Goal: Communication & Community: Answer question/provide support

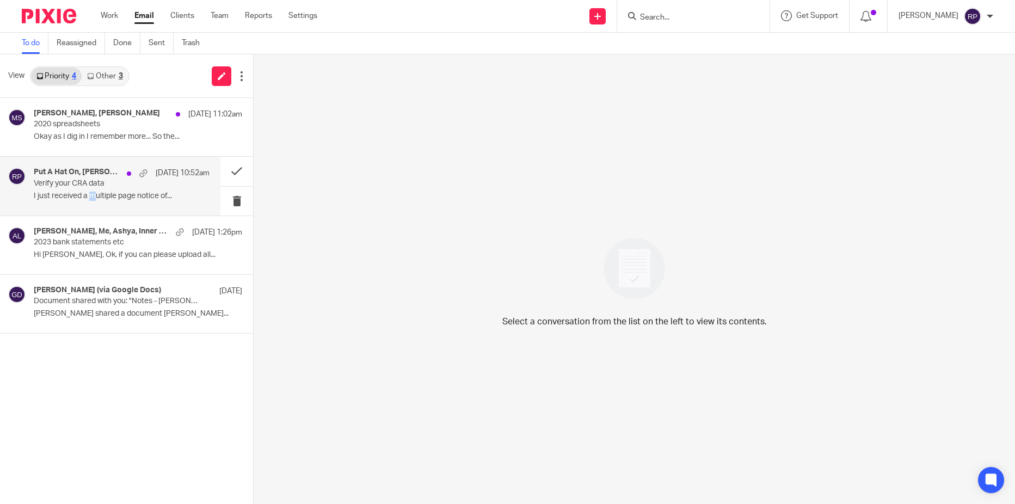
click at [92, 195] on p "I just received a multiple page notice of..." at bounding box center [122, 195] width 176 height 9
drag, startPoint x: 92, startPoint y: 195, endPoint x: 54, endPoint y: 189, distance: 38.0
click at [54, 189] on div "Put A Hat On, Siobhan Barker, Gillian Cofsky, Me, siobhan barker Aug 19 10:52am…" at bounding box center [122, 186] width 176 height 36
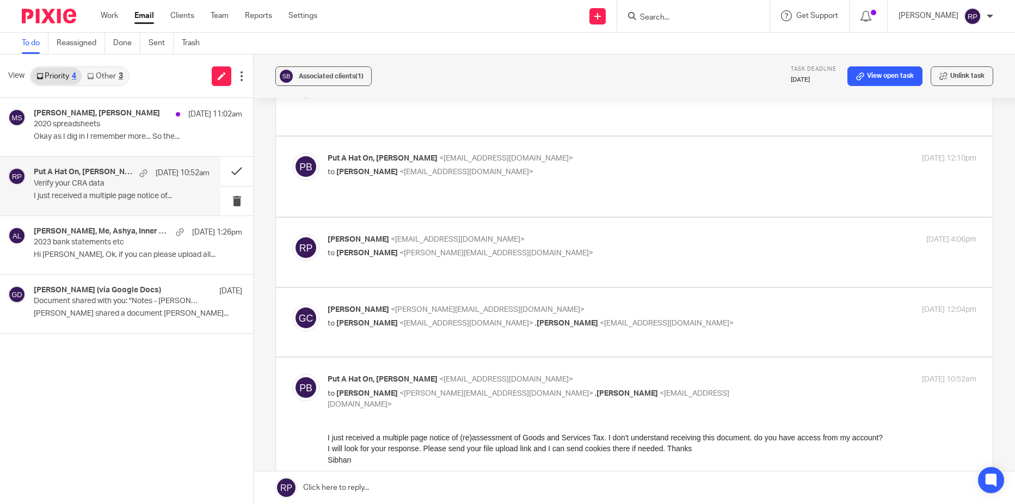
scroll to position [653, 0]
click at [682, 305] on p "Gillian Cofsky <gillian@letsmakeitcount.ca>" at bounding box center [543, 310] width 432 height 11
checkbox input "true"
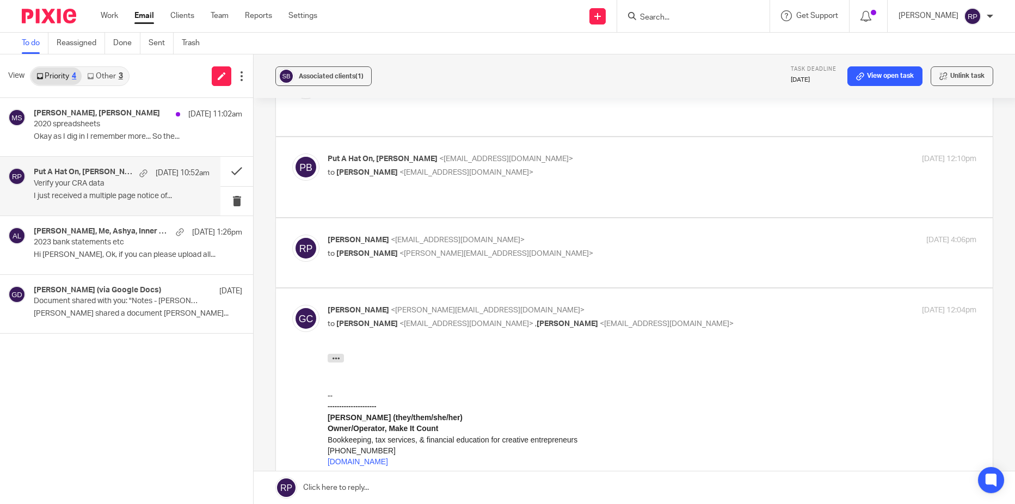
scroll to position [0, 0]
click at [332, 358] on icon "button" at bounding box center [336, 358] width 8 height 8
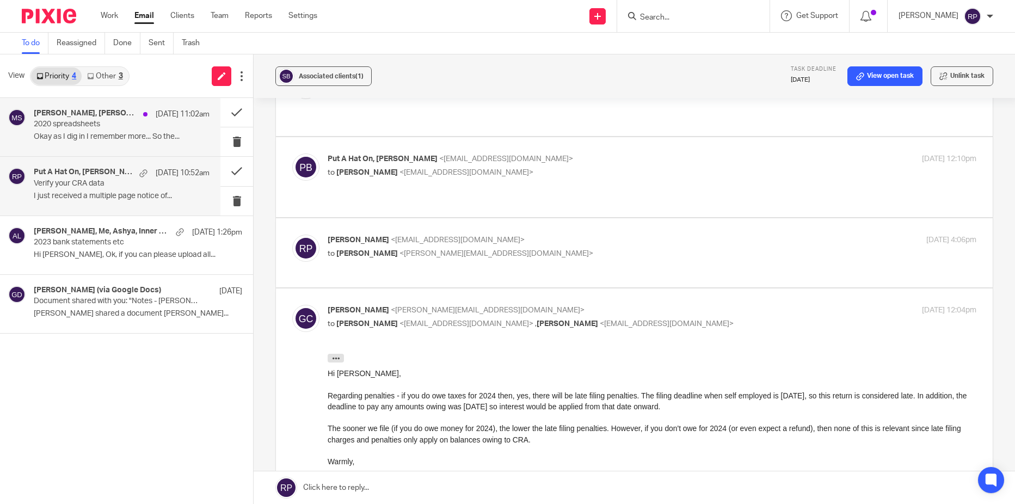
click at [67, 134] on p "Okay as I dig in I remember more... So the..." at bounding box center [122, 136] width 176 height 9
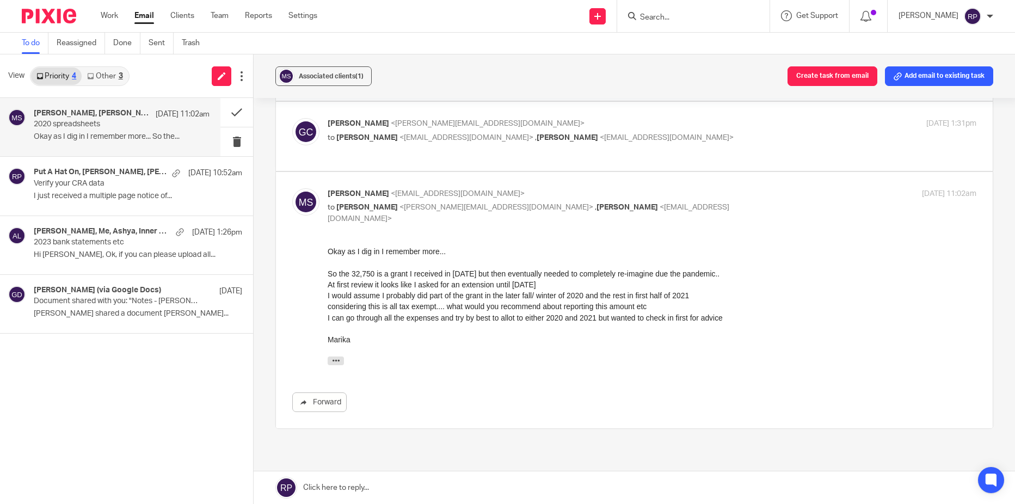
scroll to position [326, 0]
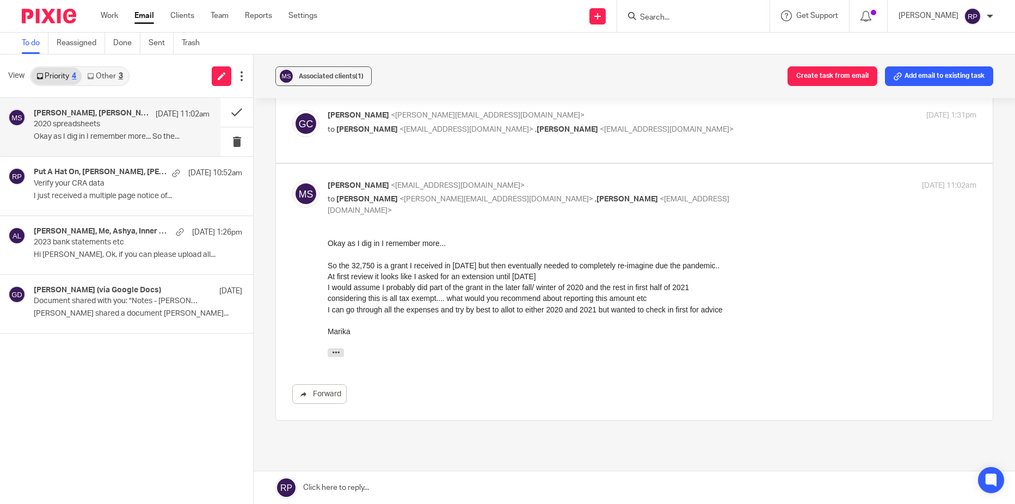
click at [104, 79] on link "Other 3" at bounding box center [105, 75] width 46 height 17
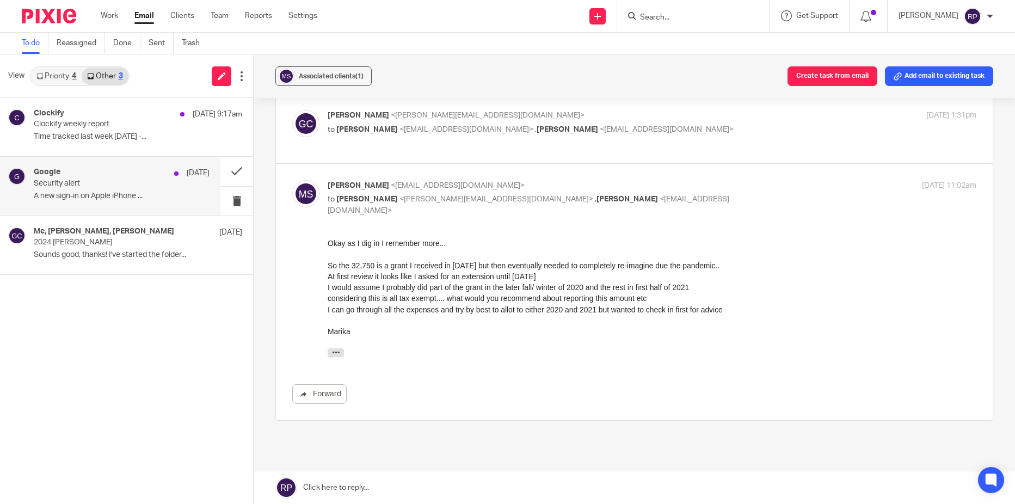
click at [86, 208] on div "Google Aug 14 Security alert A new sign-in on Apple iPhone ..." at bounding box center [110, 186] width 220 height 58
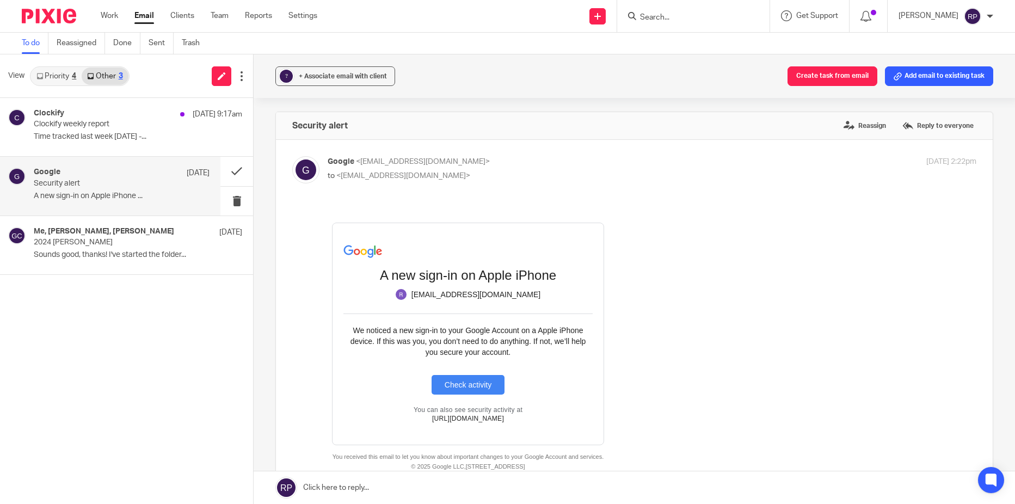
scroll to position [0, 0]
click at [233, 176] on button at bounding box center [236, 171] width 33 height 29
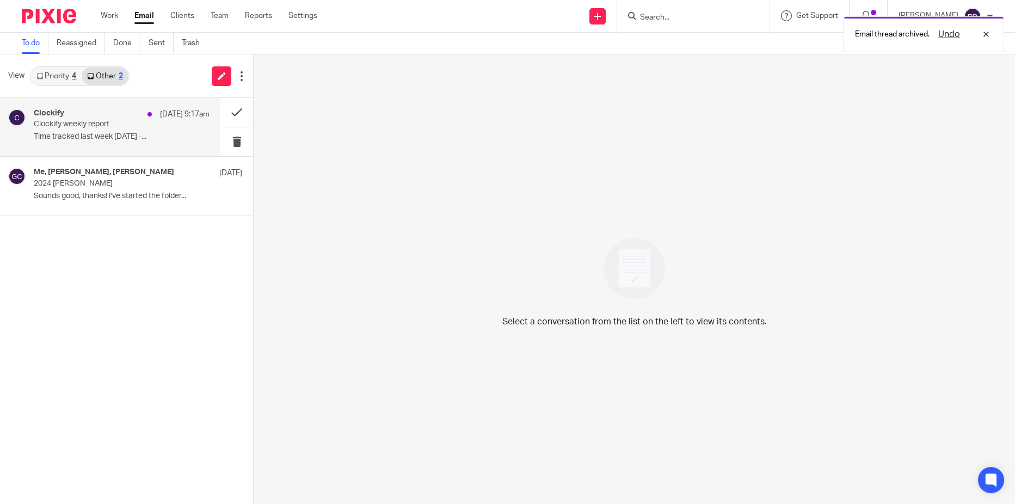
click at [95, 140] on p "Time tracked last week 08/10/2025 -..." at bounding box center [122, 136] width 176 height 9
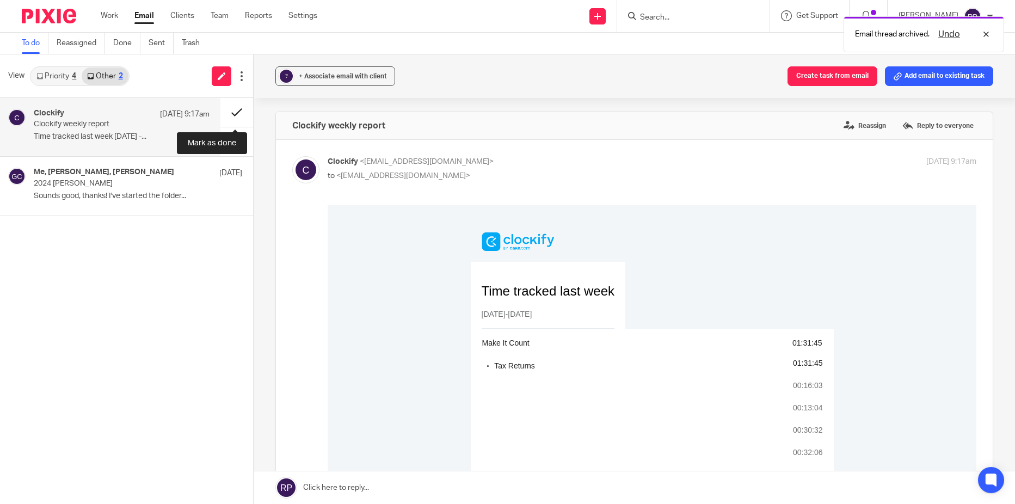
click at [236, 113] on button at bounding box center [236, 112] width 33 height 29
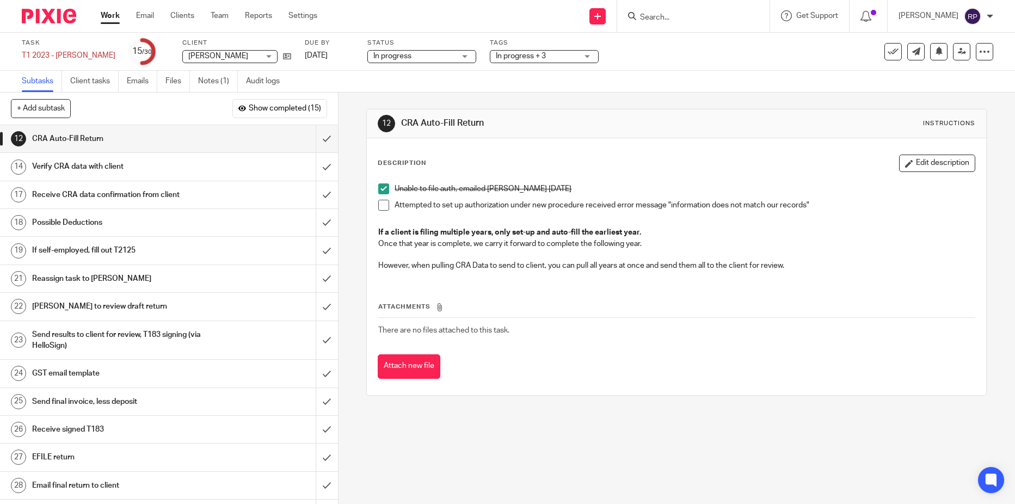
click at [110, 14] on link "Work" at bounding box center [110, 15] width 19 height 11
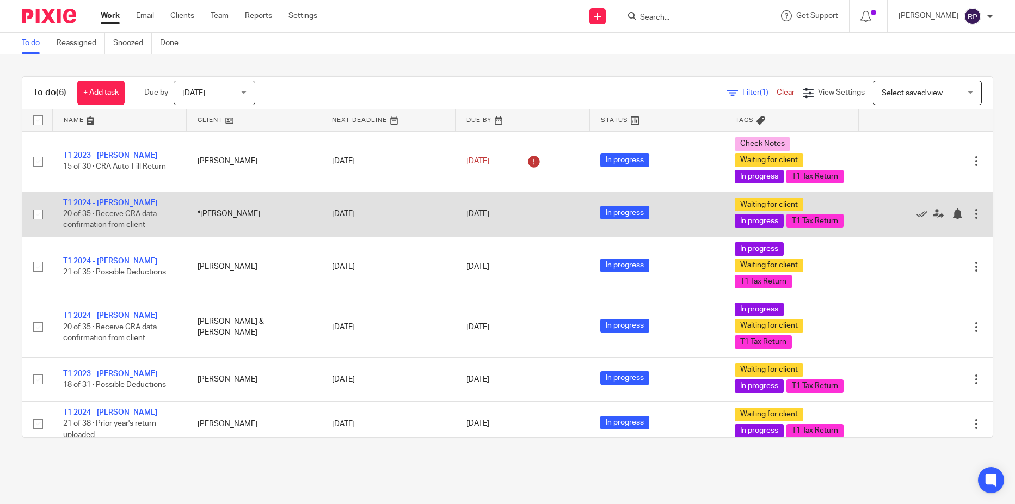
click at [81, 207] on link "T1 2024 - [PERSON_NAME]" at bounding box center [110, 203] width 94 height 8
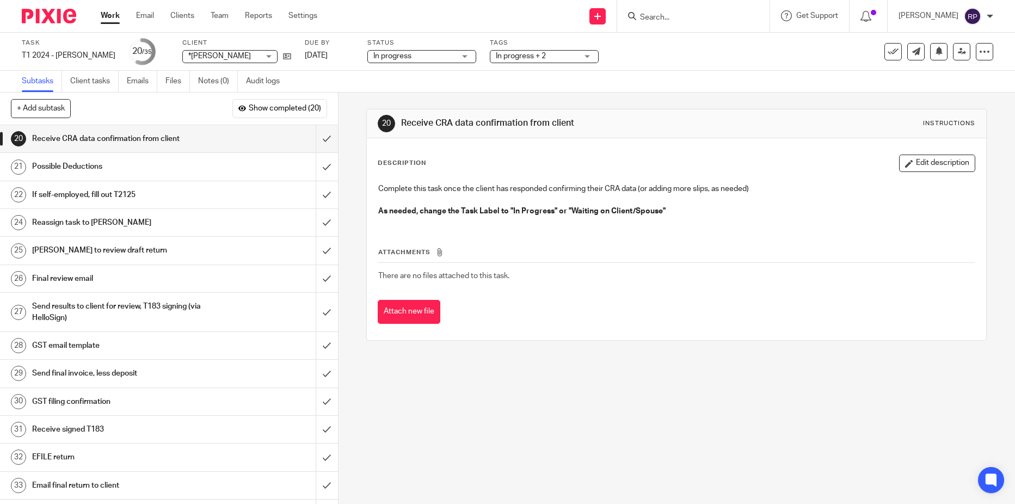
click at [120, 197] on h1 "If self-employed, fill out T2125" at bounding box center [123, 195] width 182 height 16
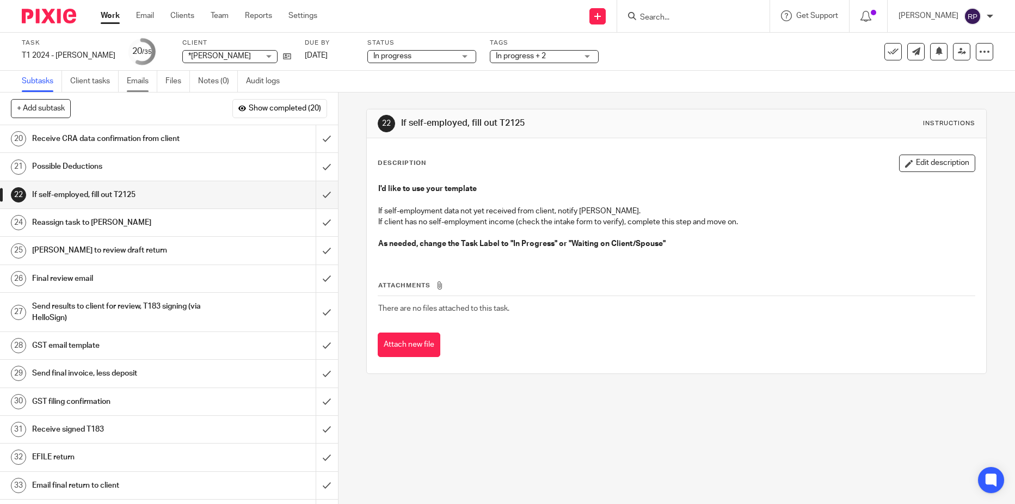
click at [133, 75] on link "Emails" at bounding box center [142, 81] width 30 height 21
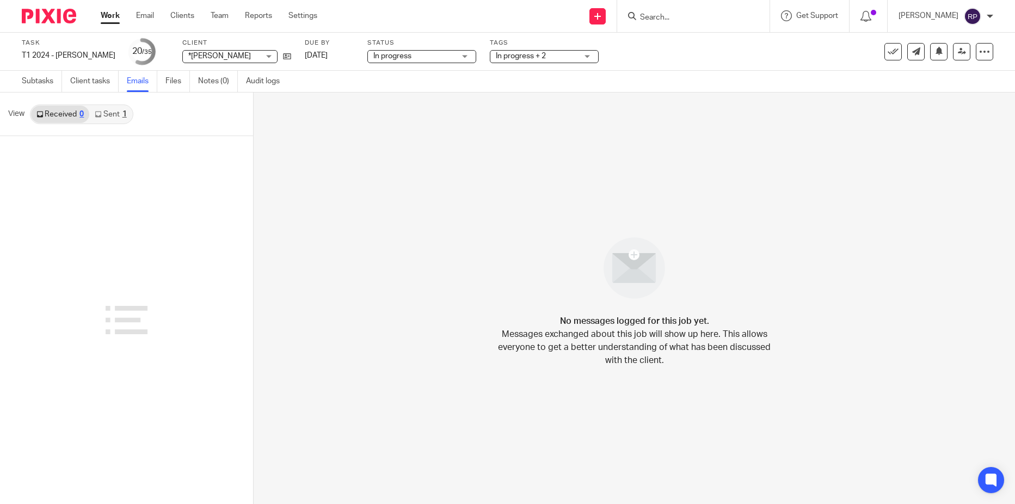
click at [104, 115] on link "Sent 1" at bounding box center [110, 114] width 42 height 17
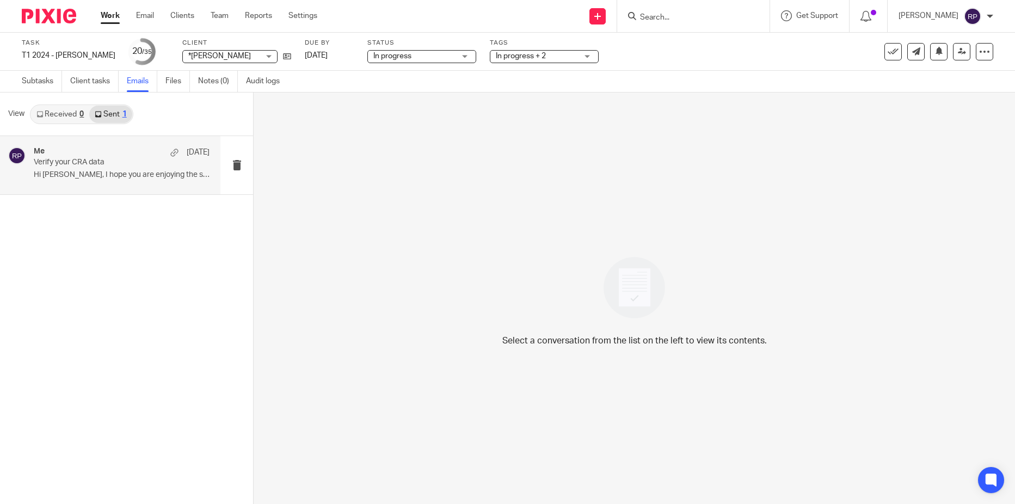
click at [81, 159] on p "Verify your CRA data" at bounding box center [104, 162] width 141 height 9
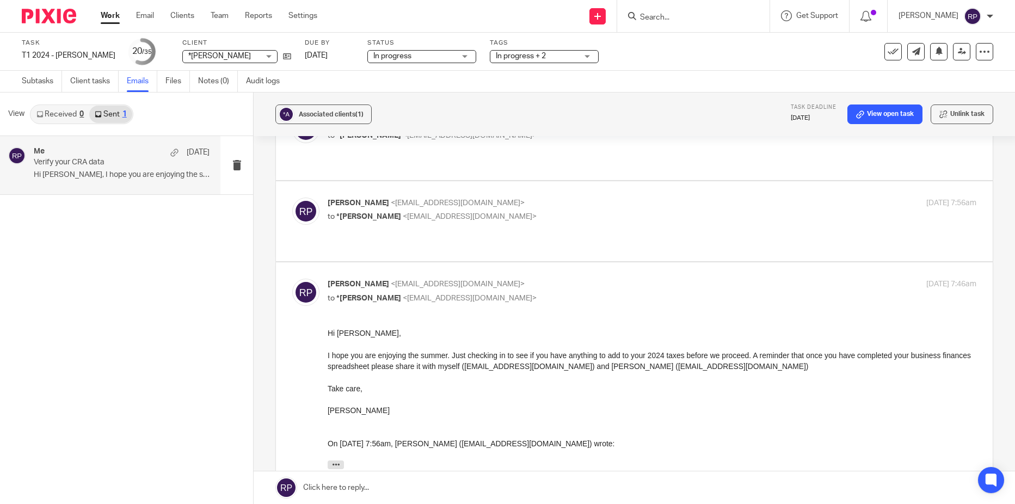
scroll to position [153, 0]
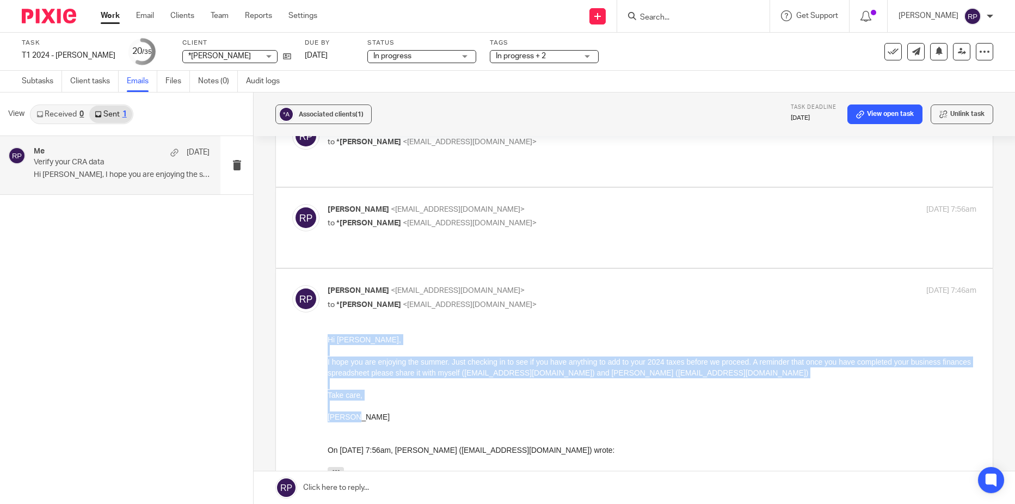
drag, startPoint x: 371, startPoint y: 417, endPoint x: 272, endPoint y: 332, distance: 130.4
click html "Hi Saba, I hope you are enjoying the summer. Just checking in to see if you hav…"
copy div "Hi Saba, I hope you are enjoying the summer. Just checking in to see if you hav…"
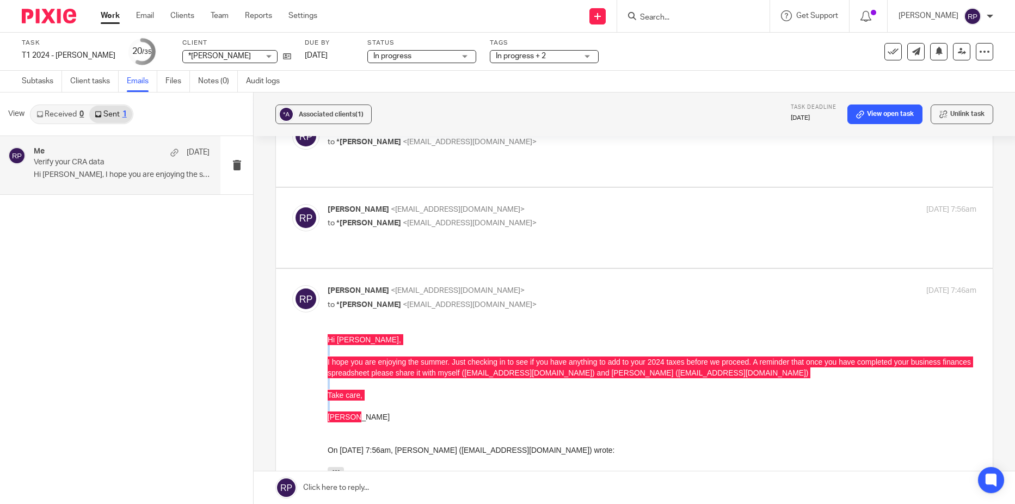
click at [360, 488] on link at bounding box center [633, 487] width 761 height 33
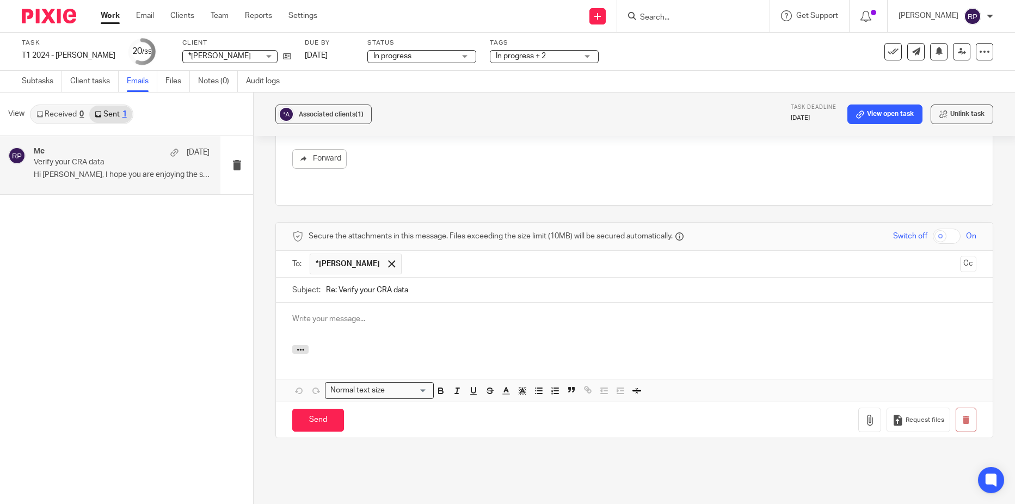
scroll to position [0, 0]
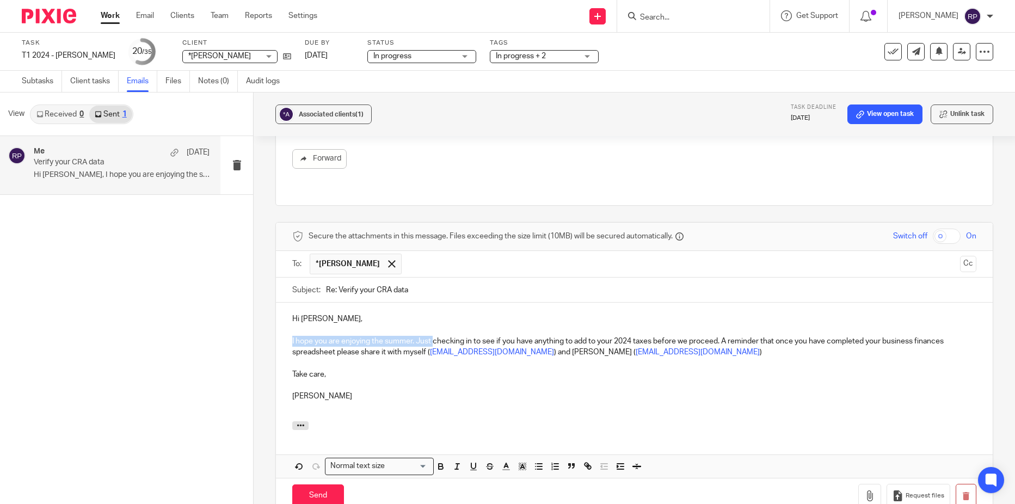
drag, startPoint x: 431, startPoint y: 307, endPoint x: 287, endPoint y: 311, distance: 144.2
click at [287, 311] on div "Hi Saba, I hope you are enjoying the summer. Just checking in to see if you hav…" at bounding box center [634, 361] width 716 height 118
click at [311, 484] on input "Send" at bounding box center [318, 495] width 52 height 23
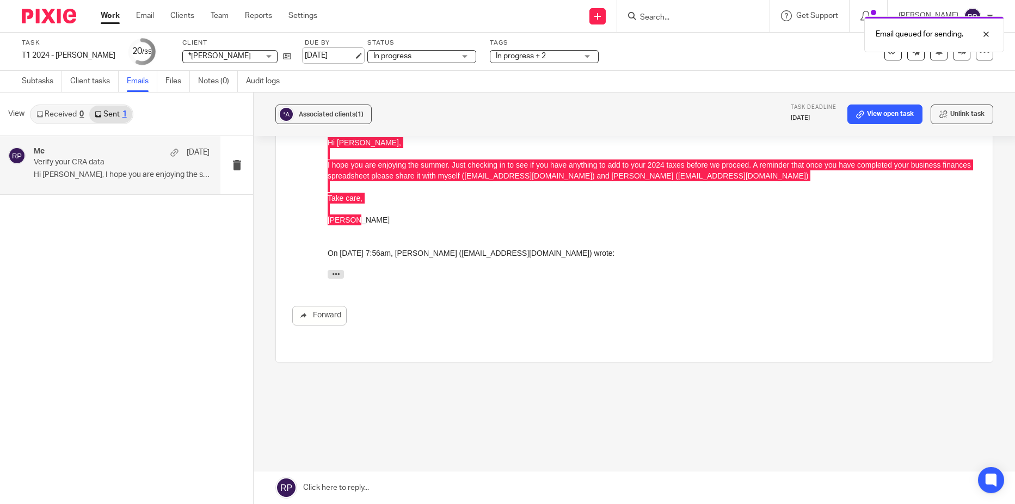
scroll to position [316, 0]
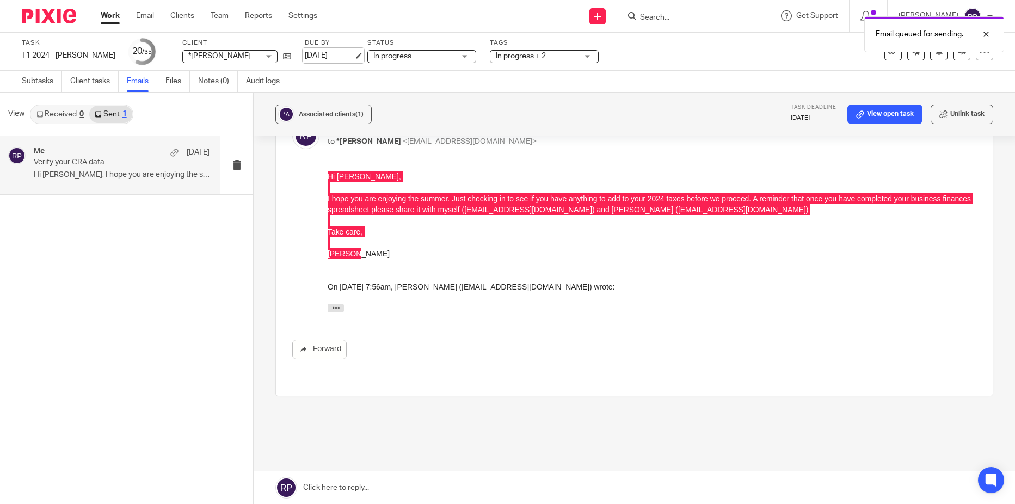
click at [312, 56] on link "[DATE]" at bounding box center [329, 55] width 49 height 11
click at [115, 13] on link "Work" at bounding box center [110, 15] width 19 height 11
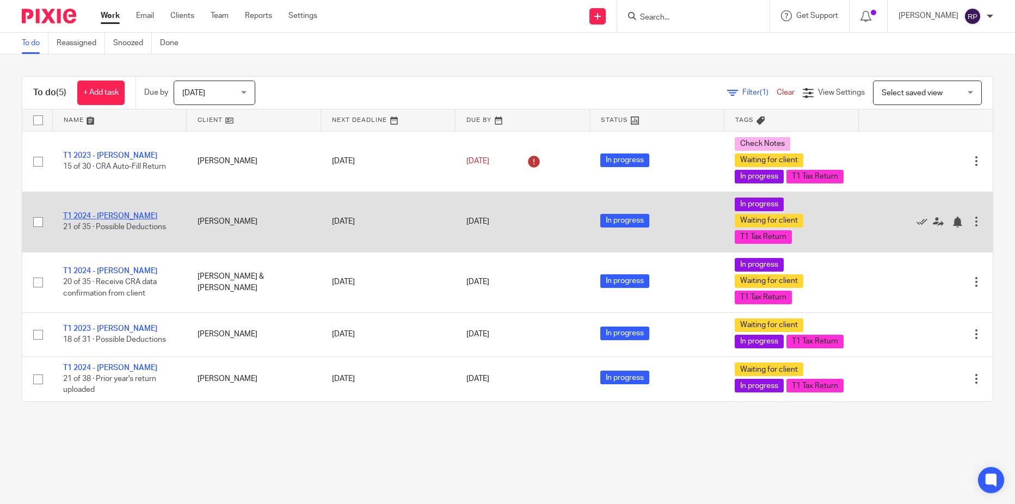
click at [114, 220] on link "T1 2024 - [PERSON_NAME]" at bounding box center [110, 216] width 94 height 8
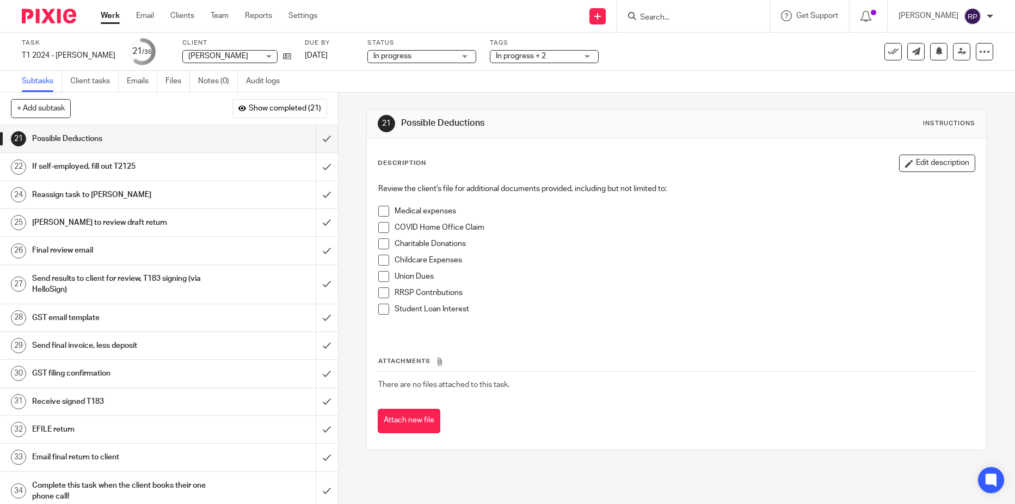
click at [149, 171] on h1 "If self-employed, fill out T2125" at bounding box center [123, 166] width 182 height 16
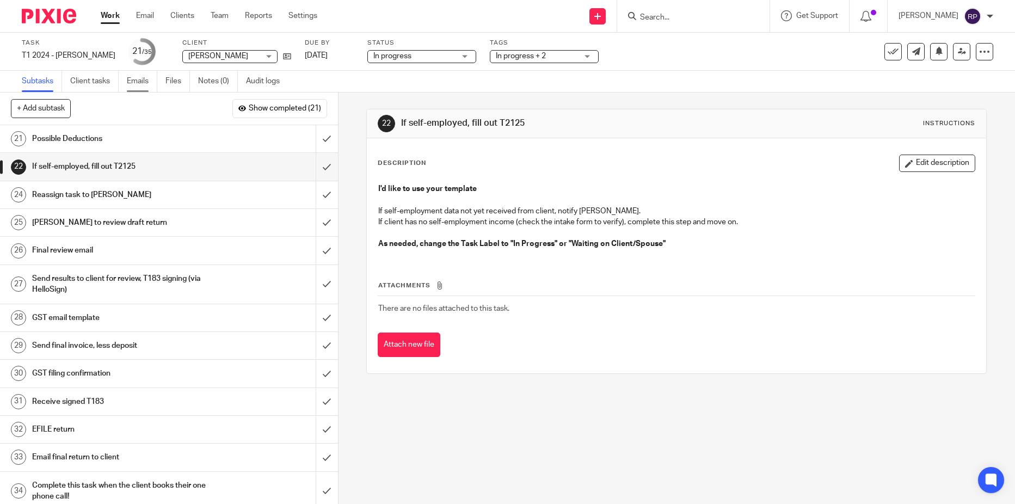
click at [139, 85] on link "Emails" at bounding box center [142, 81] width 30 height 21
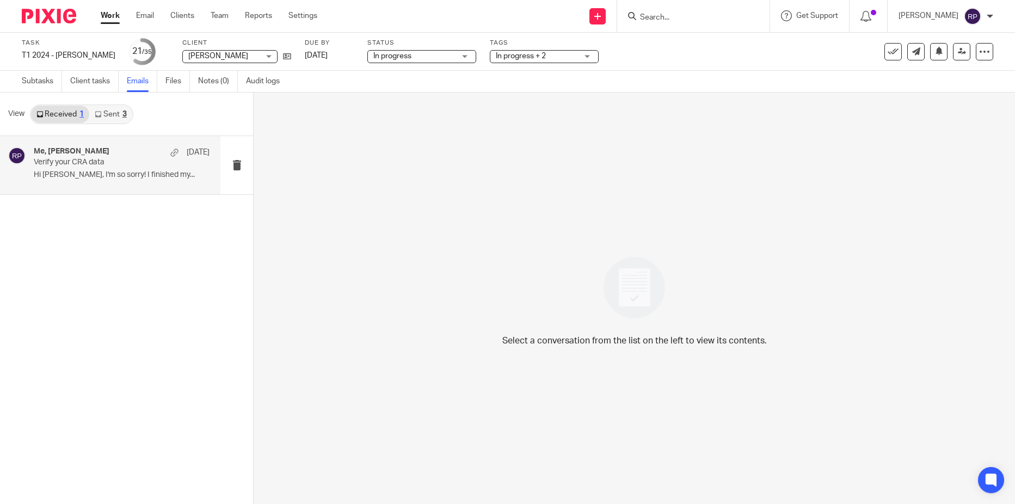
click at [93, 169] on div "Me, [PERSON_NAME] [DATE] Verify your CRA data Hi [PERSON_NAME], I'm so sorry! I…" at bounding box center [122, 165] width 176 height 36
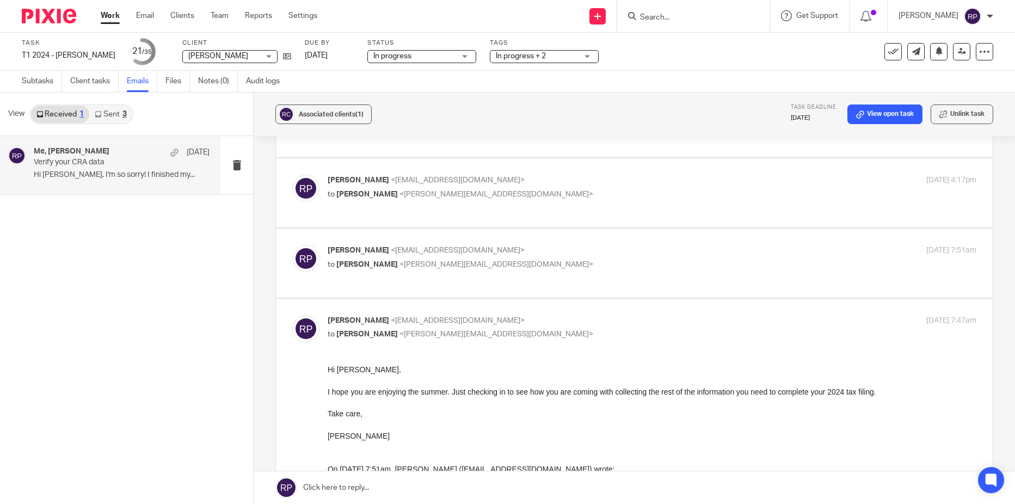
scroll to position [707, 0]
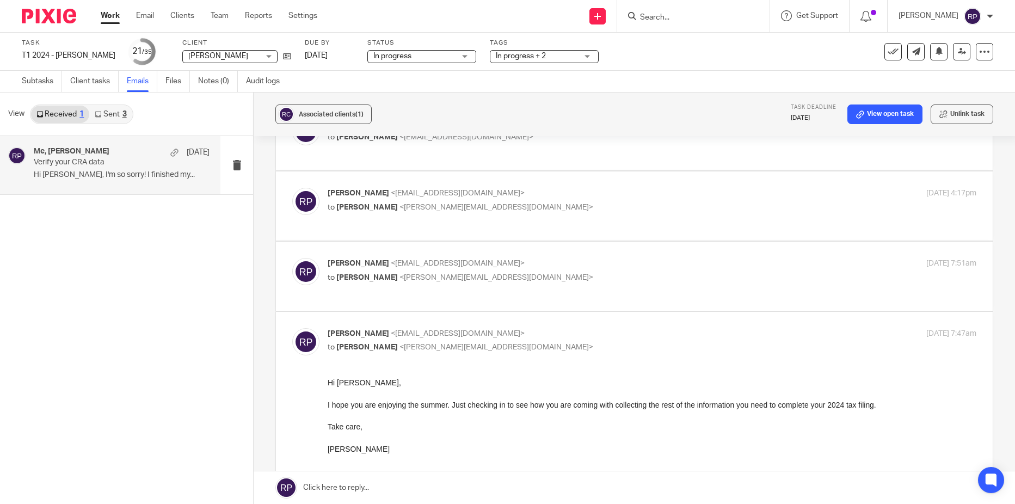
click at [661, 258] on p "Rebecca Page <tax@letsmakeitcount.ca>" at bounding box center [543, 263] width 432 height 11
checkbox input "true"
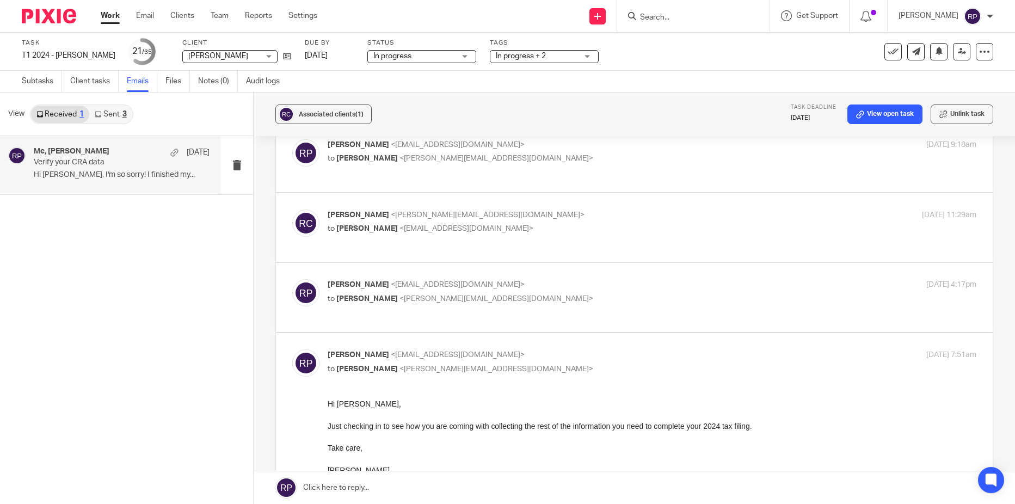
scroll to position [598, 0]
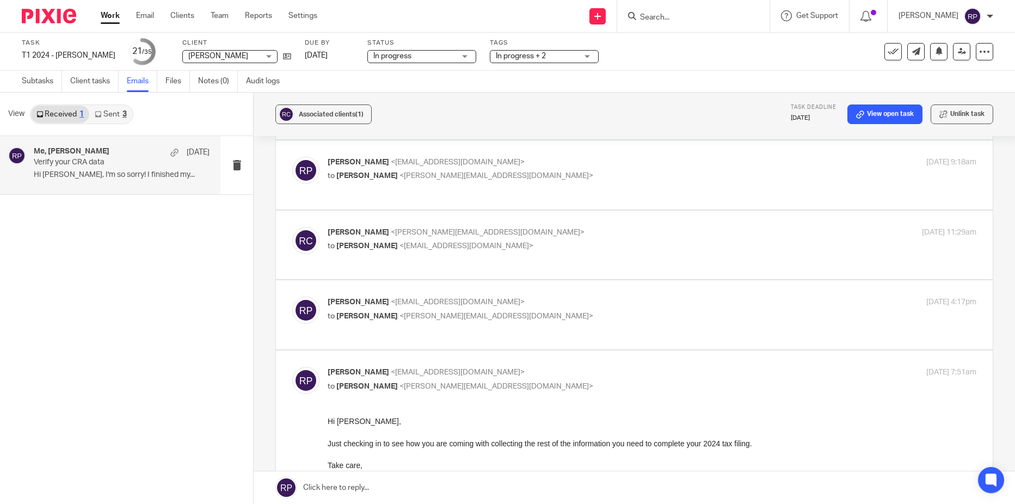
click at [658, 243] on p "to Rebecca Page <tax@letsmakeitcount.ca>" at bounding box center [543, 245] width 432 height 11
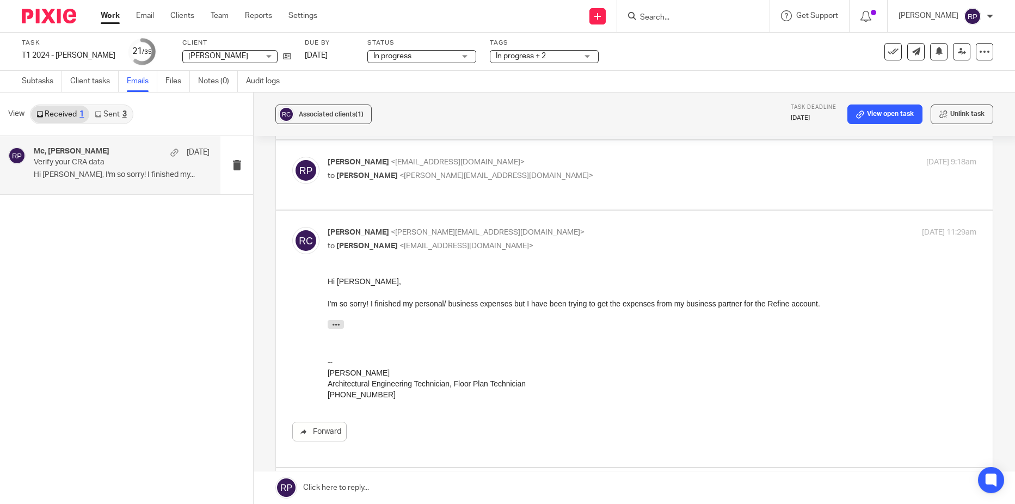
scroll to position [0, 0]
click at [658, 243] on p "to Rebecca Page <tax@letsmakeitcount.ca>" at bounding box center [543, 245] width 432 height 11
checkbox input "false"
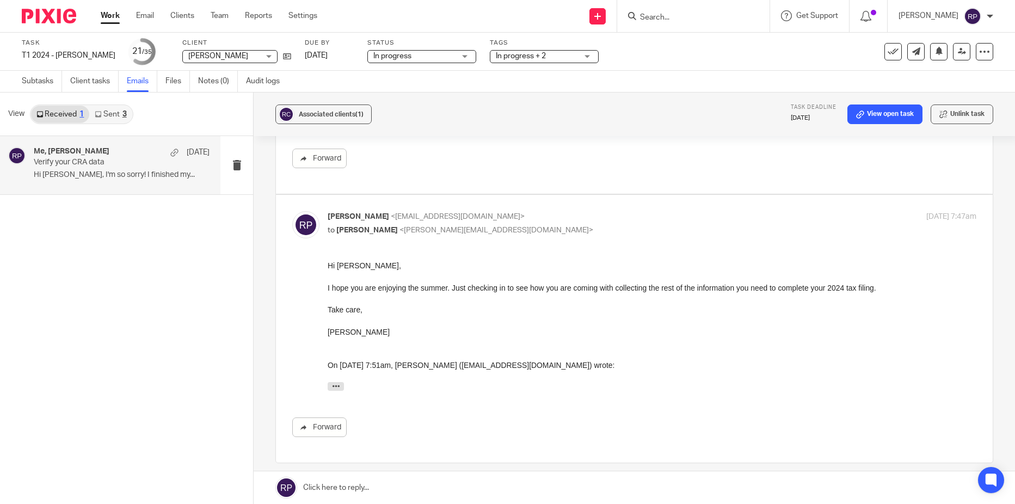
scroll to position [1033, 0]
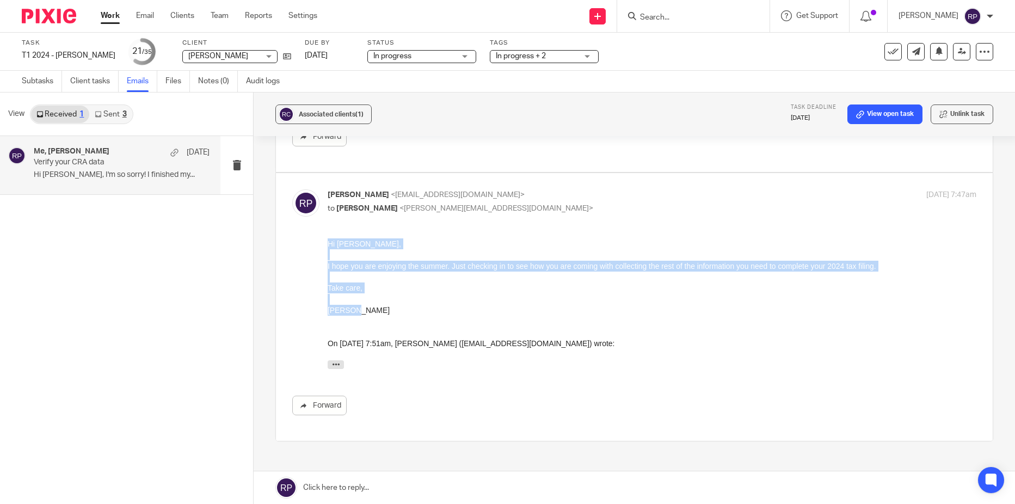
drag, startPoint x: 363, startPoint y: 314, endPoint x: 305, endPoint y: 246, distance: 89.5
click html "Hi Rebecca, I hope you are enjoying the summer. Just checking in to see how you…"
copy div "Hi Rebecca, I hope you are enjoying the summer. Just checking in to see how you…"
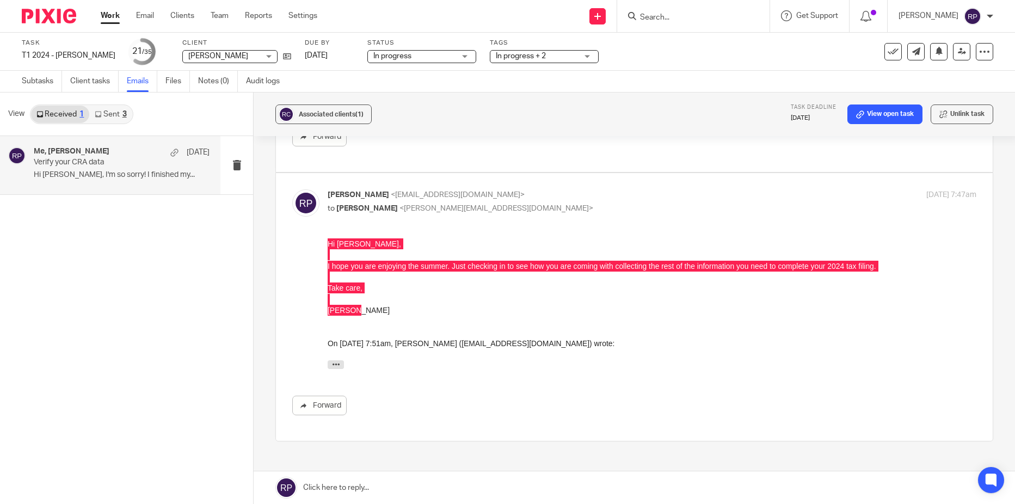
click at [370, 484] on link at bounding box center [633, 487] width 761 height 33
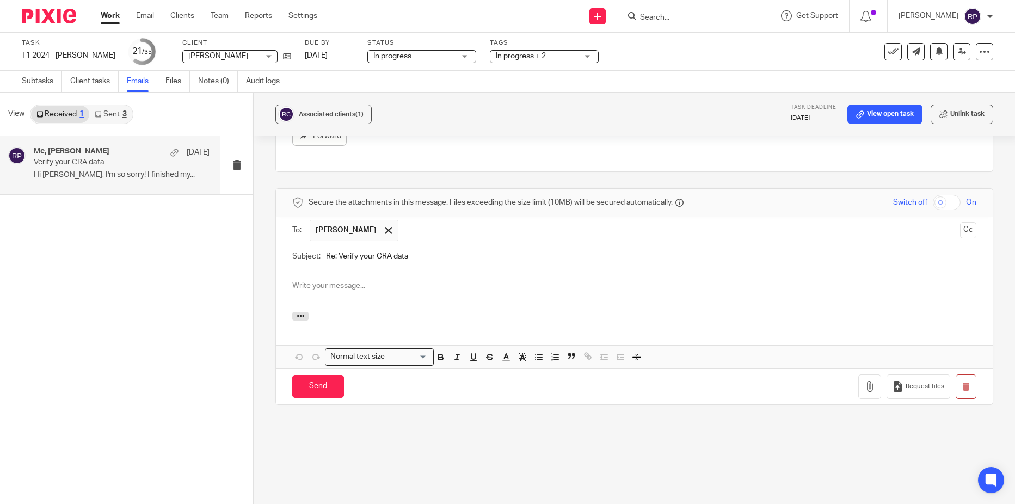
scroll to position [0, 0]
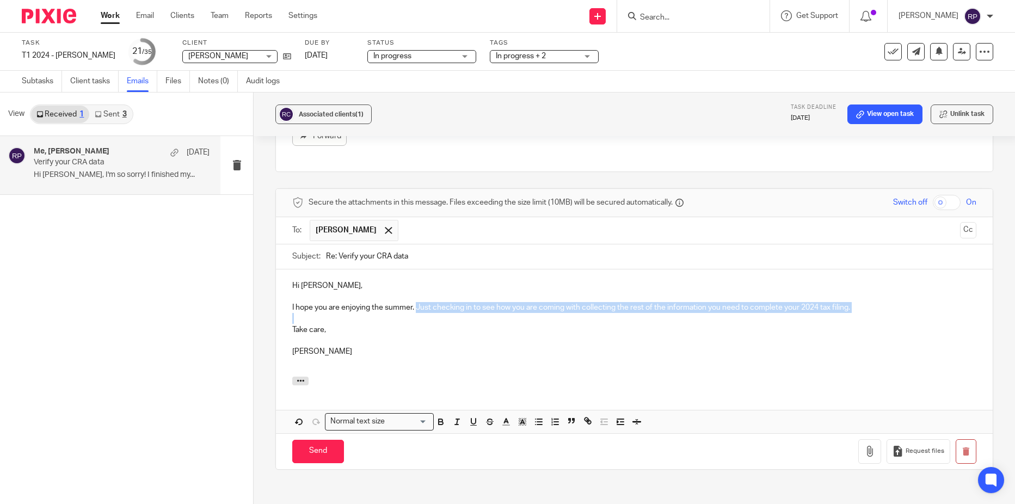
drag, startPoint x: 415, startPoint y: 307, endPoint x: 324, endPoint y: 319, distance: 91.6
click at [324, 319] on div "Hi Rebecca, I hope you are enjoying the summer. Just checking in to see how you…" at bounding box center [634, 322] width 716 height 107
click at [419, 307] on p "I hope you are enjoying the summer. Just checking in to see how you are coming …" at bounding box center [634, 307] width 684 height 11
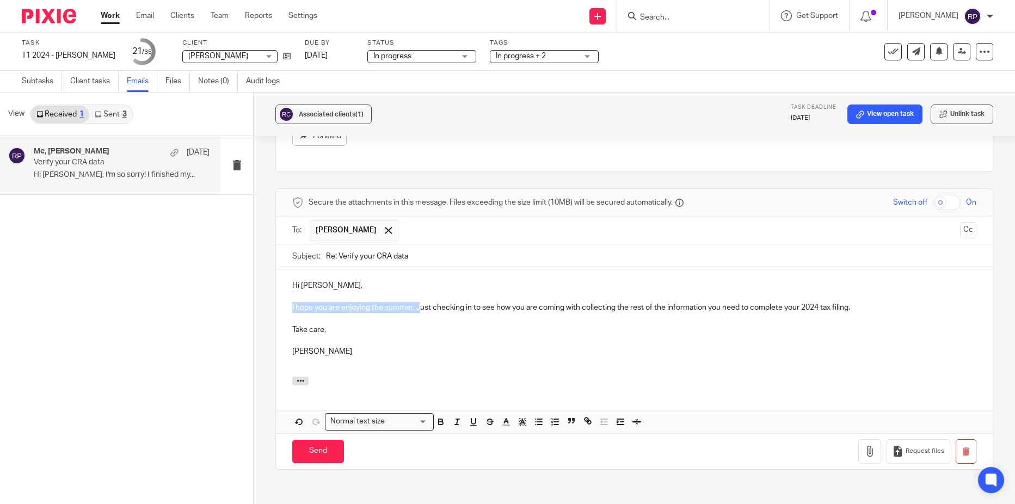
drag, startPoint x: 419, startPoint y: 307, endPoint x: 226, endPoint y: 302, distance: 193.7
click at [226, 302] on div "View Received 1 Sent 3 Me, rebecca campbell Jun 26 Verify your CRA data Hi Rebe…" at bounding box center [507, 297] width 1015 height 411
click at [329, 453] on input "Send" at bounding box center [318, 451] width 52 height 23
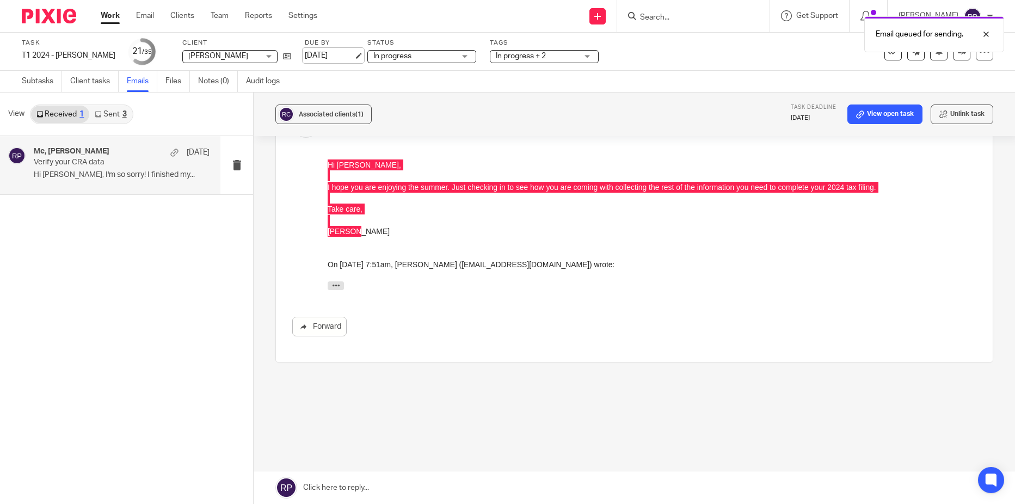
scroll to position [1112, 0]
click at [351, 53] on link "[DATE]" at bounding box center [329, 55] width 49 height 11
click at [117, 15] on link "Work" at bounding box center [110, 15] width 19 height 11
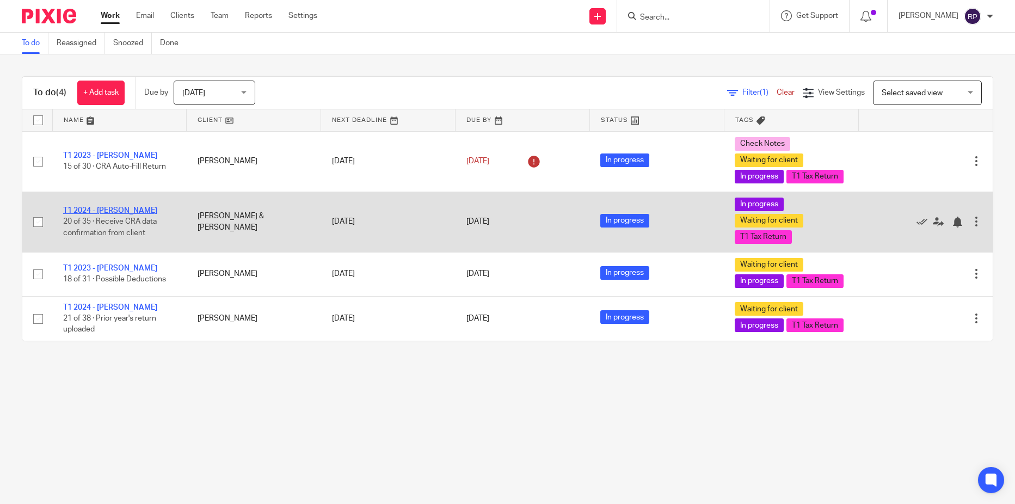
click at [97, 214] on link "T1 2024 - [PERSON_NAME]" at bounding box center [110, 211] width 94 height 8
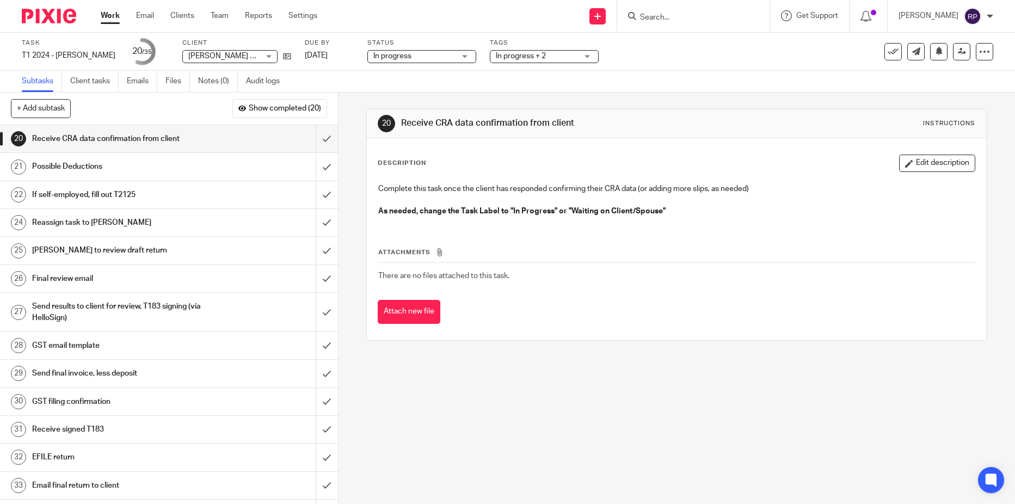
click at [90, 195] on h1 "If self-employed, fill out T2125" at bounding box center [123, 195] width 182 height 16
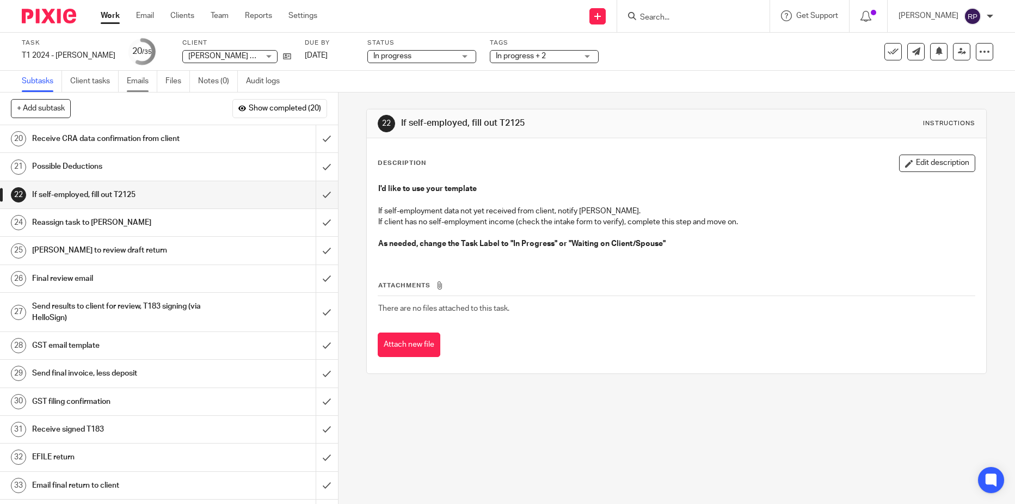
click at [141, 83] on link "Emails" at bounding box center [142, 81] width 30 height 21
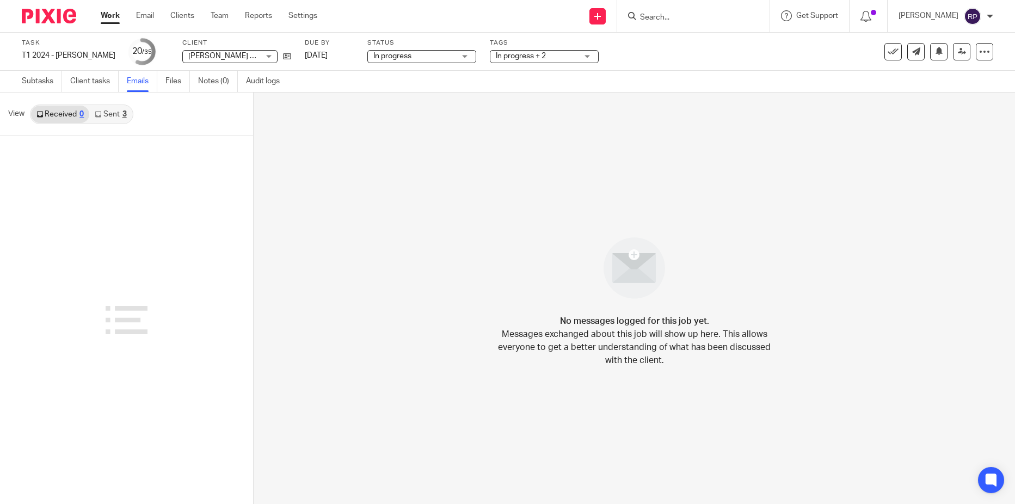
click at [112, 113] on link "Sent 3" at bounding box center [110, 114] width 42 height 17
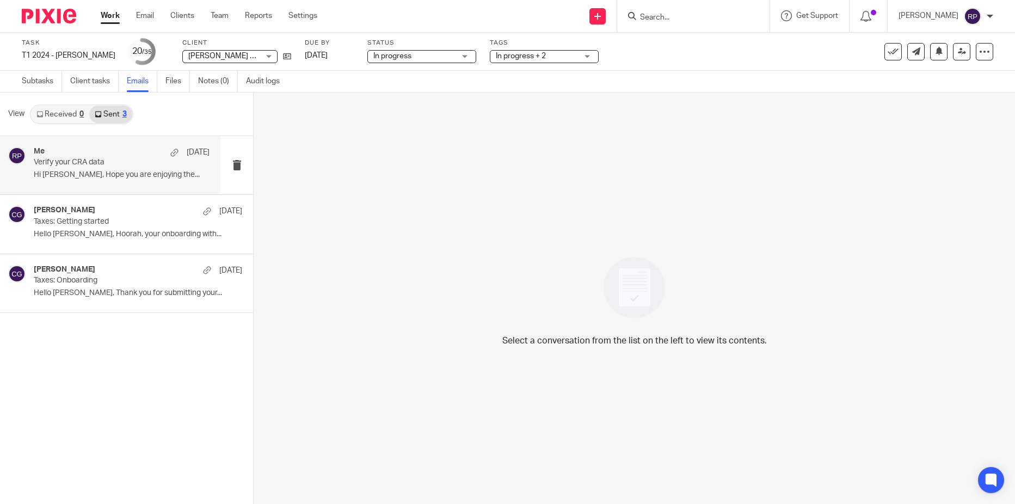
click at [91, 156] on div "Me [DATE]" at bounding box center [122, 152] width 176 height 11
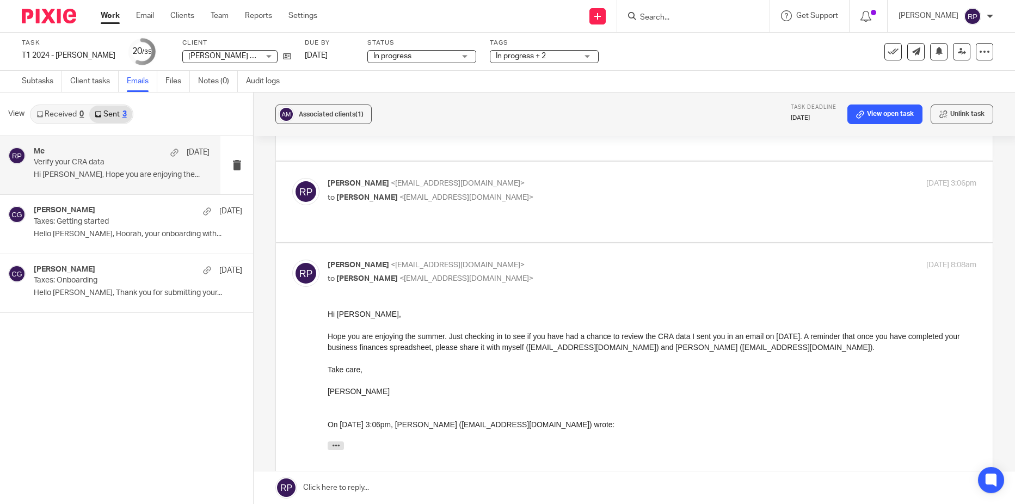
scroll to position [109, 0]
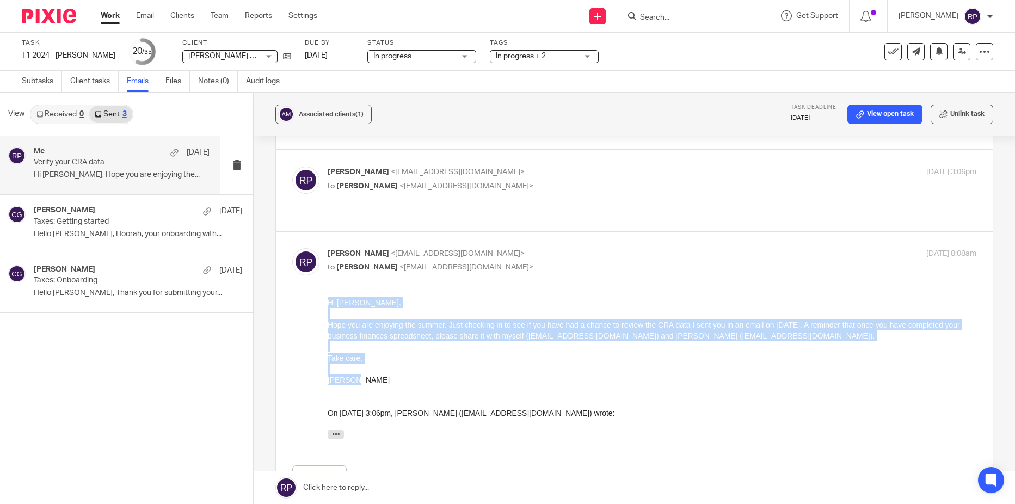
drag, startPoint x: 373, startPoint y: 382, endPoint x: 282, endPoint y: 277, distance: 139.2
click html "Hi [PERSON_NAME], Hope you are enjoying the summer. Just checking in to see if …"
copy div "Hi [PERSON_NAME], Hope you are enjoying the summer. Just checking in to see if …"
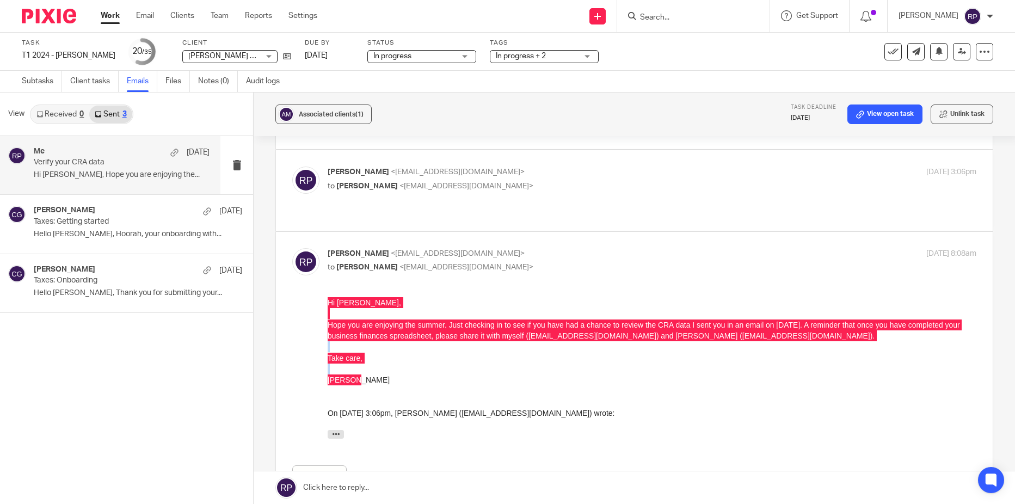
click at [385, 491] on link at bounding box center [633, 487] width 761 height 33
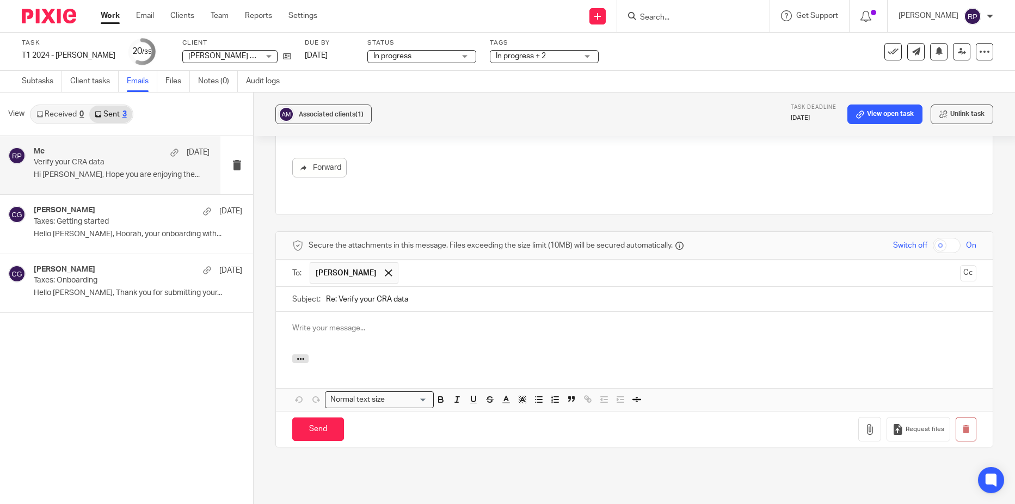
scroll to position [0, 0]
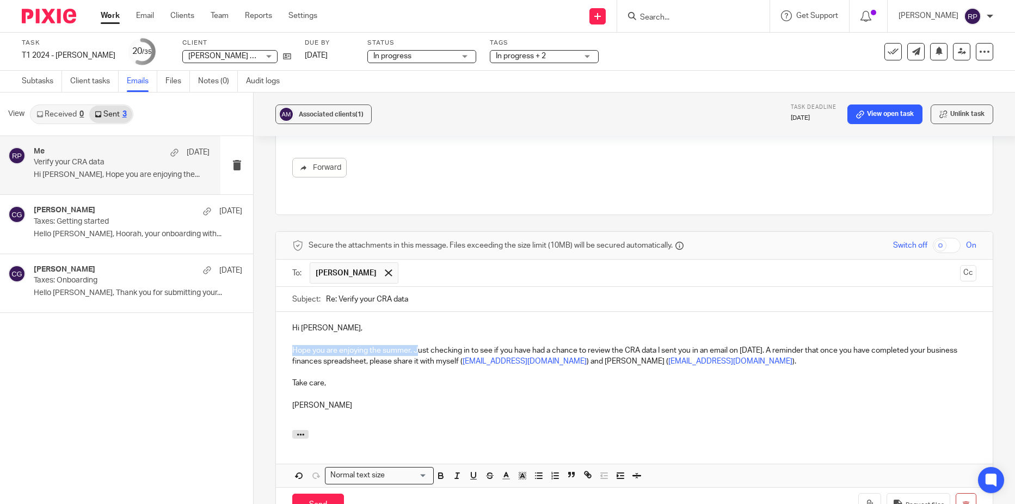
drag, startPoint x: 416, startPoint y: 306, endPoint x: 268, endPoint y: 312, distance: 147.5
click at [268, 312] on div "Associated clients (1) Task deadline Aug 21, 2025 View open task Unlink task Ve…" at bounding box center [633, 297] width 761 height 411
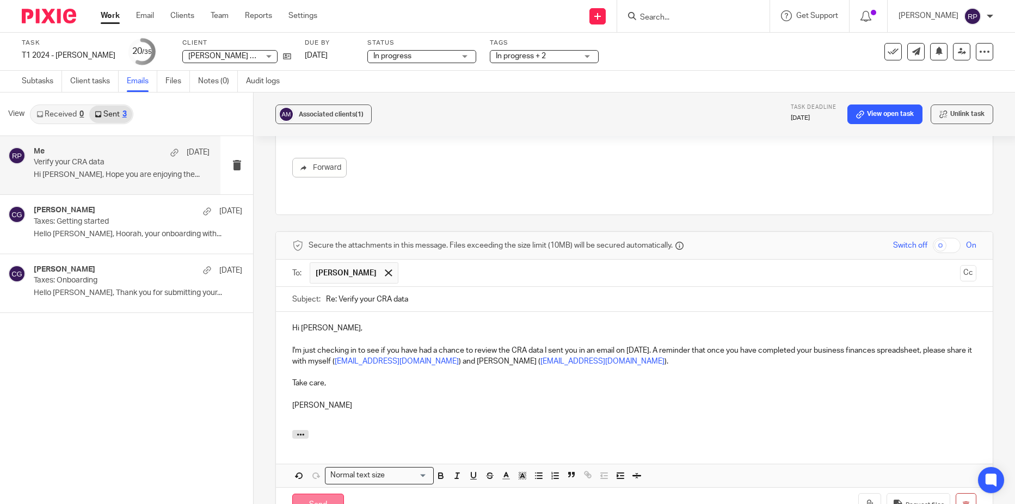
click at [323, 493] on input "Send" at bounding box center [318, 504] width 52 height 23
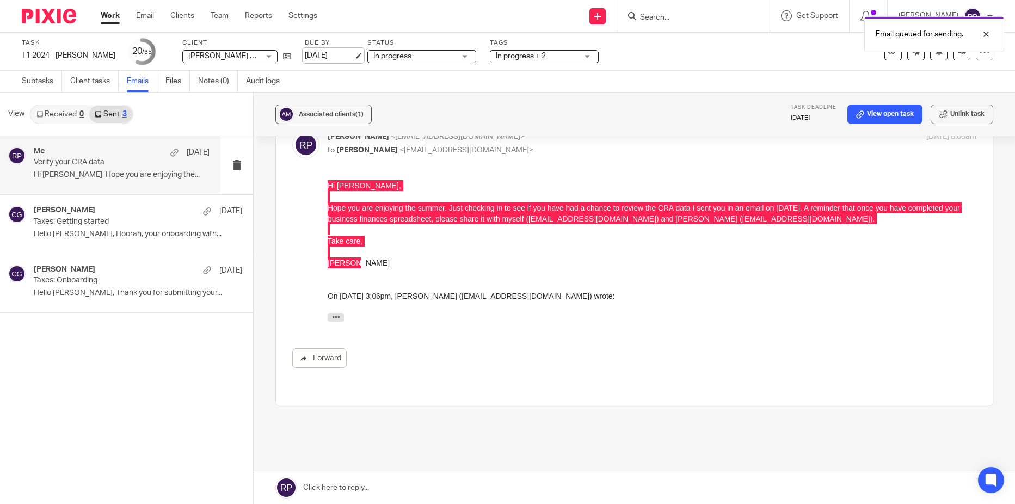
click at [305, 57] on link "[DATE]" at bounding box center [329, 55] width 49 height 11
click at [120, 15] on link "Work" at bounding box center [110, 15] width 19 height 11
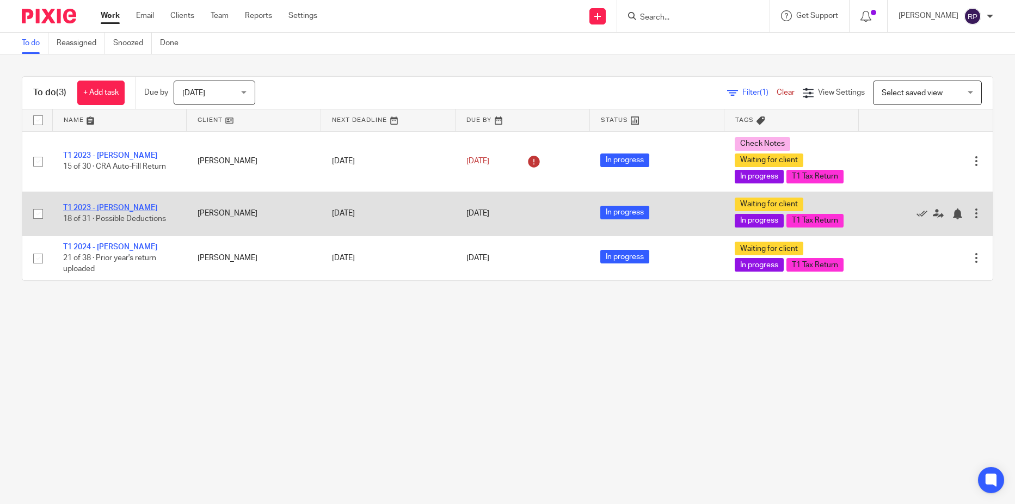
click at [113, 212] on link "T1 2023 - [PERSON_NAME]" at bounding box center [110, 208] width 94 height 8
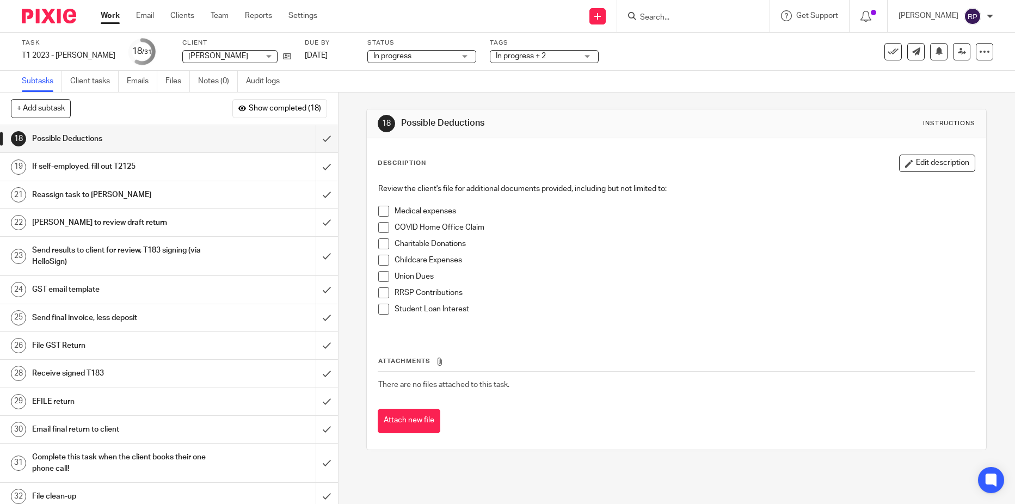
click at [126, 166] on h1 "If self-employed, fill out T2125" at bounding box center [123, 166] width 182 height 16
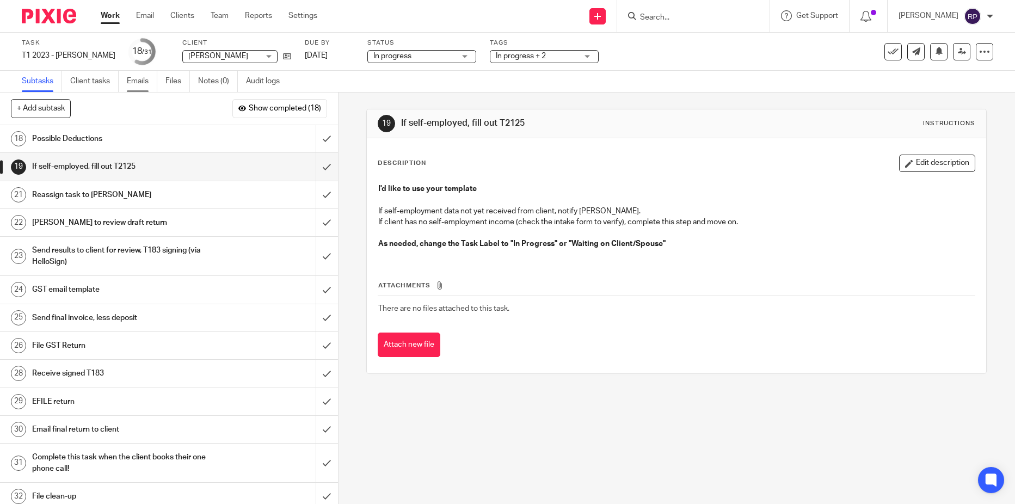
click at [141, 86] on link "Emails" at bounding box center [142, 81] width 30 height 21
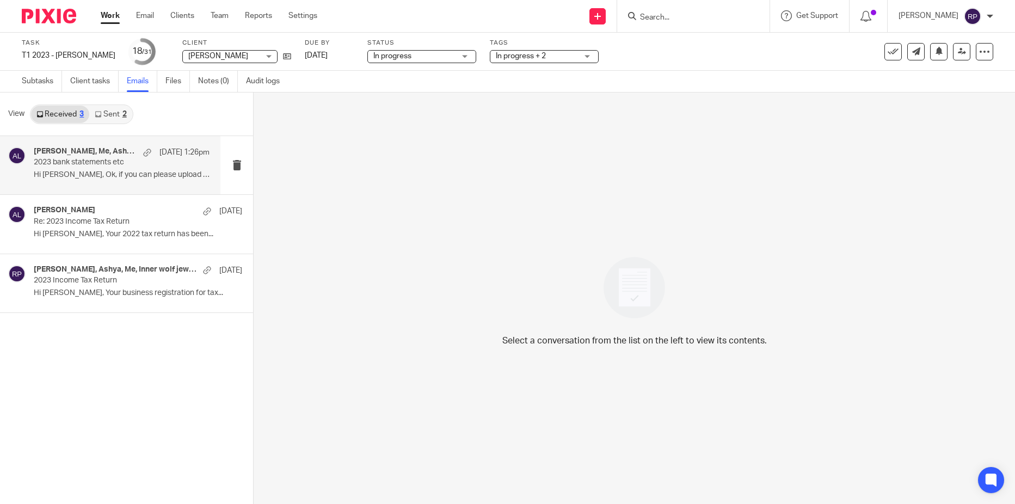
click at [100, 178] on p "Hi Ashya, Ok, if you can please upload all..." at bounding box center [122, 174] width 176 height 9
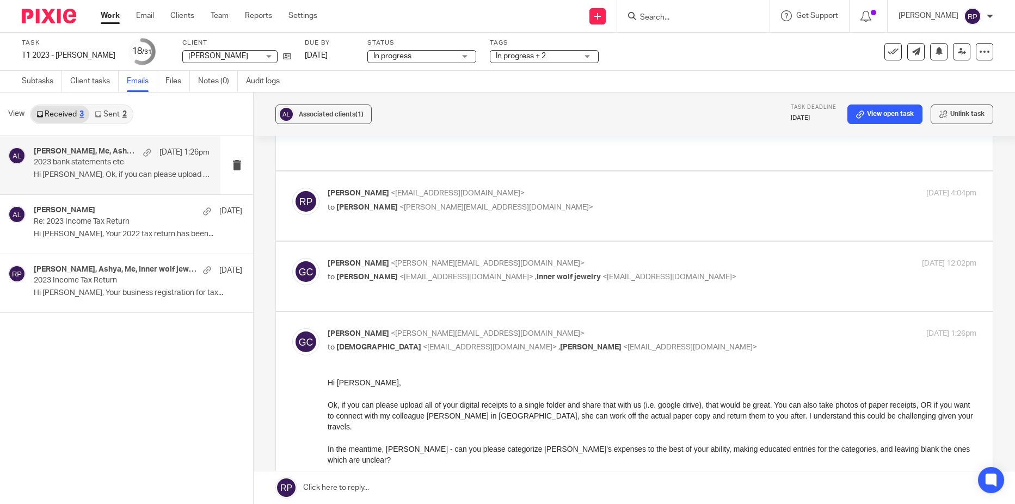
scroll to position [1795, 0]
click at [115, 12] on link "Work" at bounding box center [110, 15] width 19 height 11
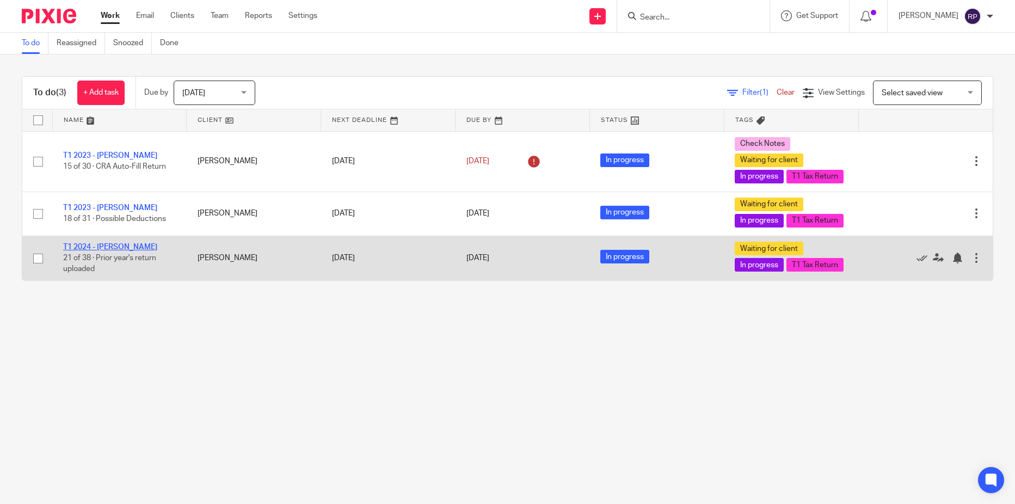
click at [113, 251] on link "T1 2024 - [PERSON_NAME]" at bounding box center [110, 247] width 94 height 8
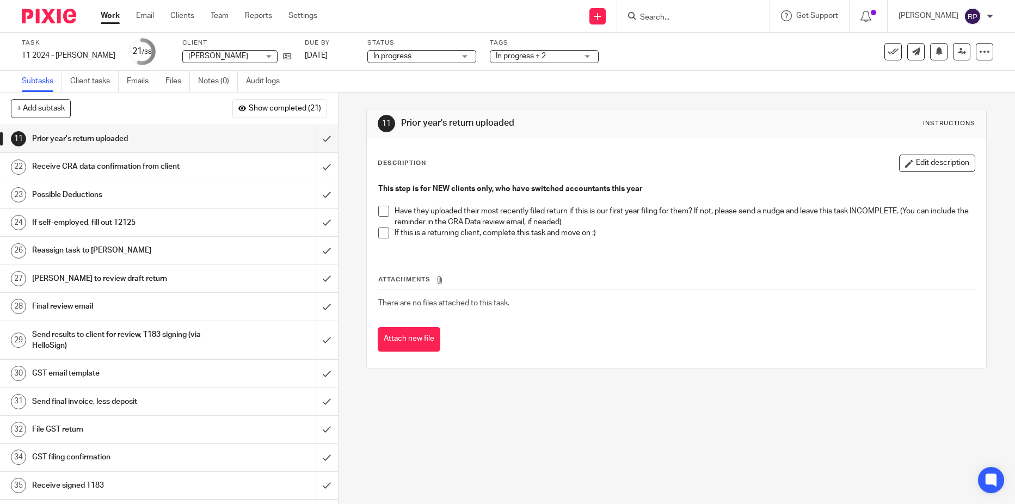
click at [175, 221] on h1 "If self-employed, fill out T2125" at bounding box center [123, 222] width 182 height 16
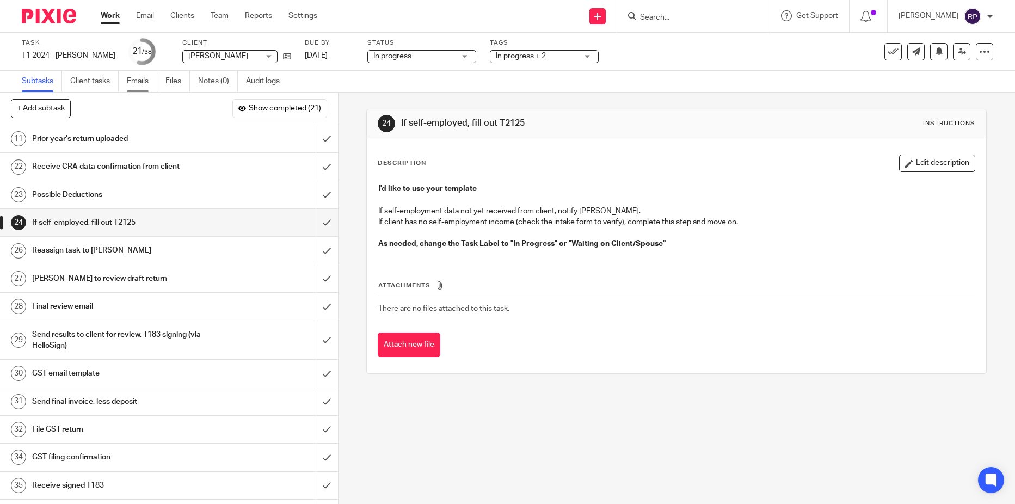
click at [131, 78] on link "Emails" at bounding box center [142, 81] width 30 height 21
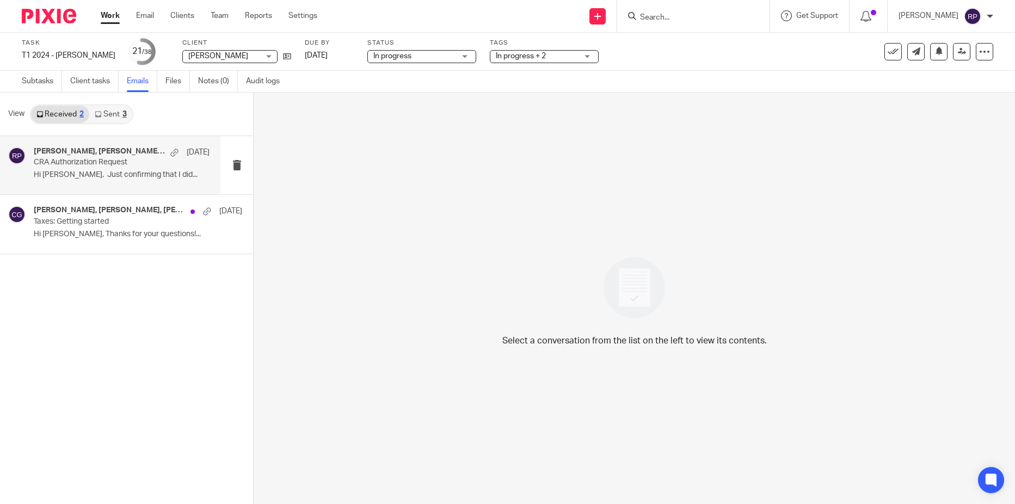
click at [102, 176] on p "Hi [PERSON_NAME], Just confirming that I did..." at bounding box center [122, 174] width 176 height 9
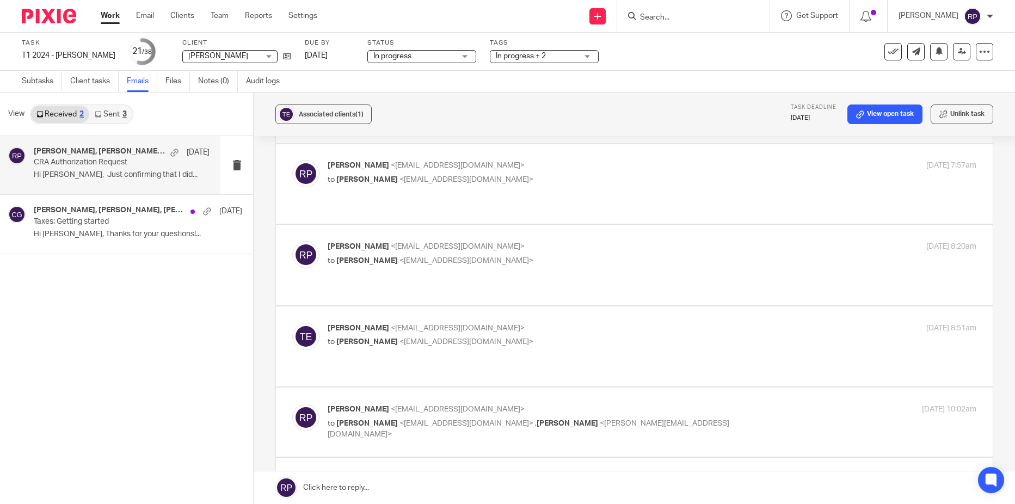
scroll to position [16, 0]
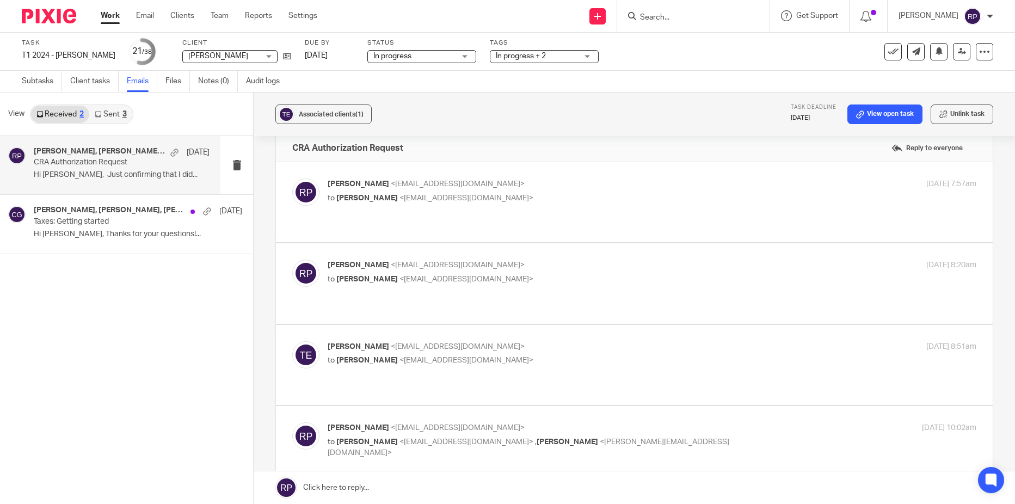
click at [119, 112] on link "Sent 3" at bounding box center [110, 114] width 42 height 17
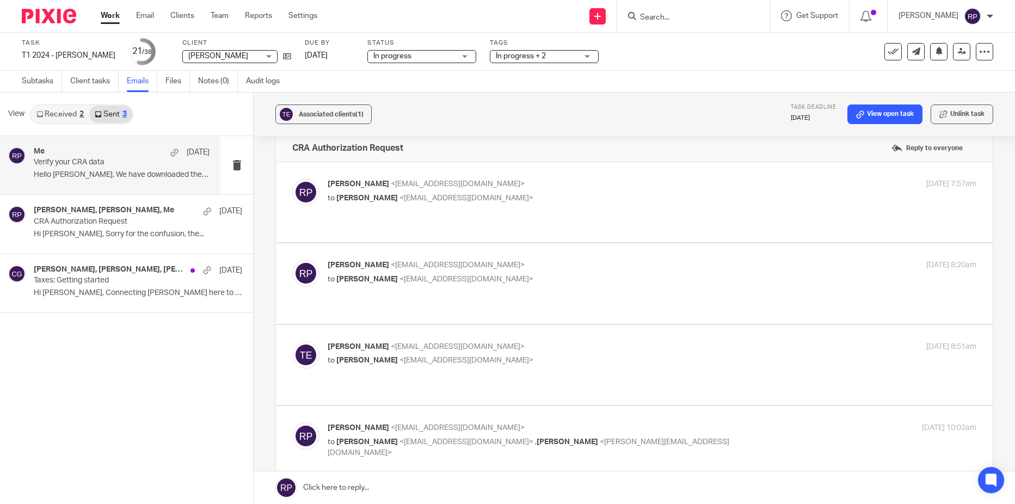
click at [89, 168] on div "Me Aug 13 Verify your CRA data Hello Taraneh, We have downloaded the data..." at bounding box center [122, 165] width 176 height 36
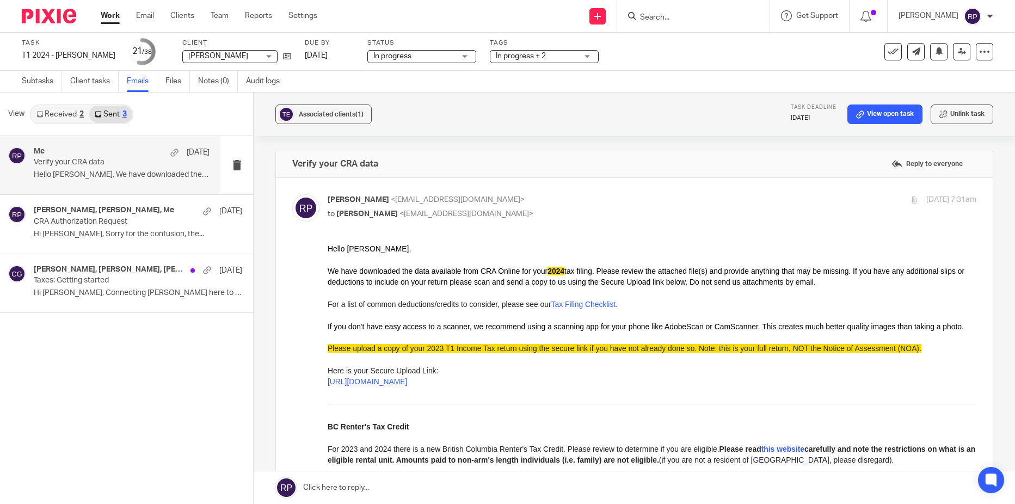
scroll to position [54, 0]
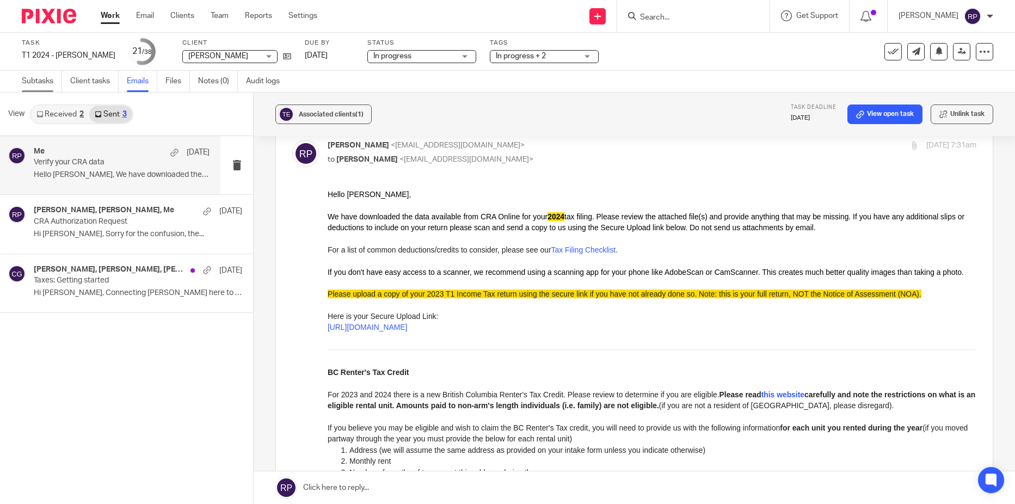
click at [26, 89] on link "Subtasks" at bounding box center [42, 81] width 40 height 21
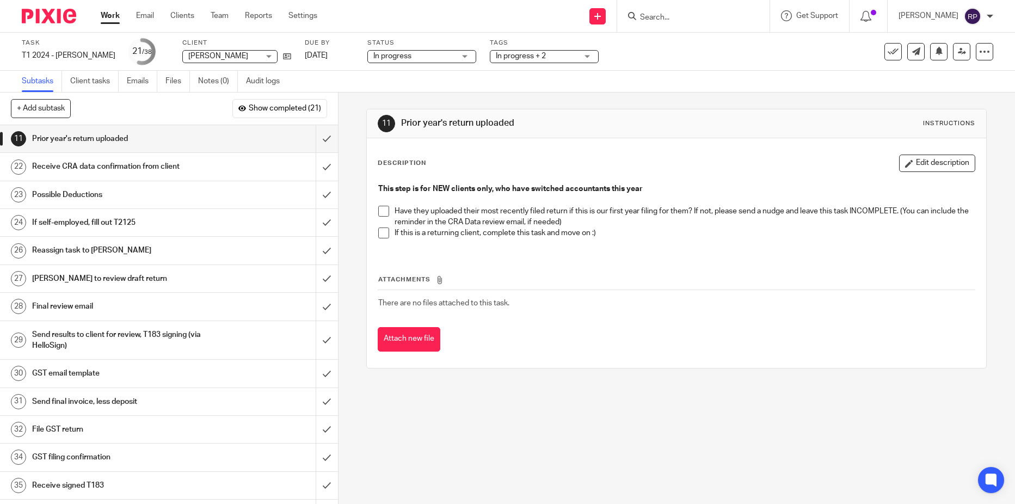
click at [109, 220] on h1 "If self-employed, fill out T2125" at bounding box center [123, 222] width 182 height 16
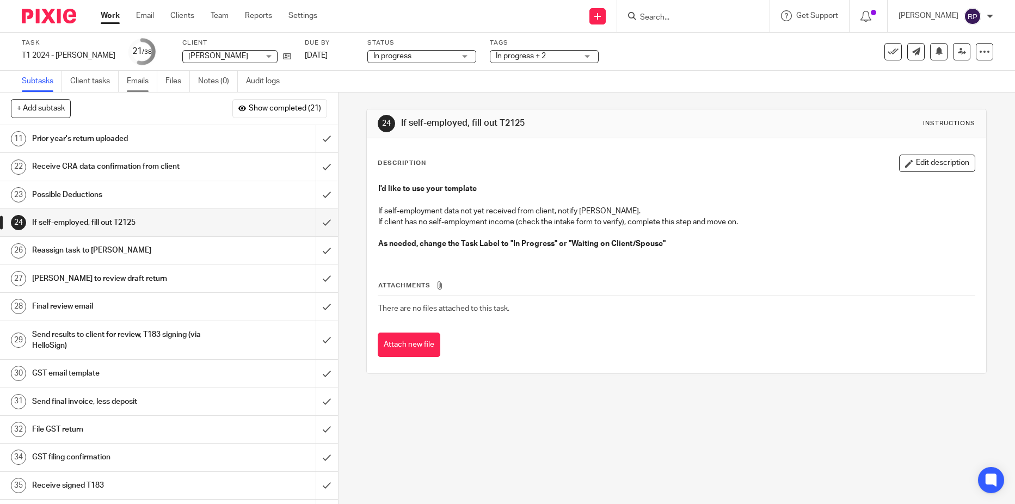
click at [141, 86] on link "Emails" at bounding box center [142, 81] width 30 height 21
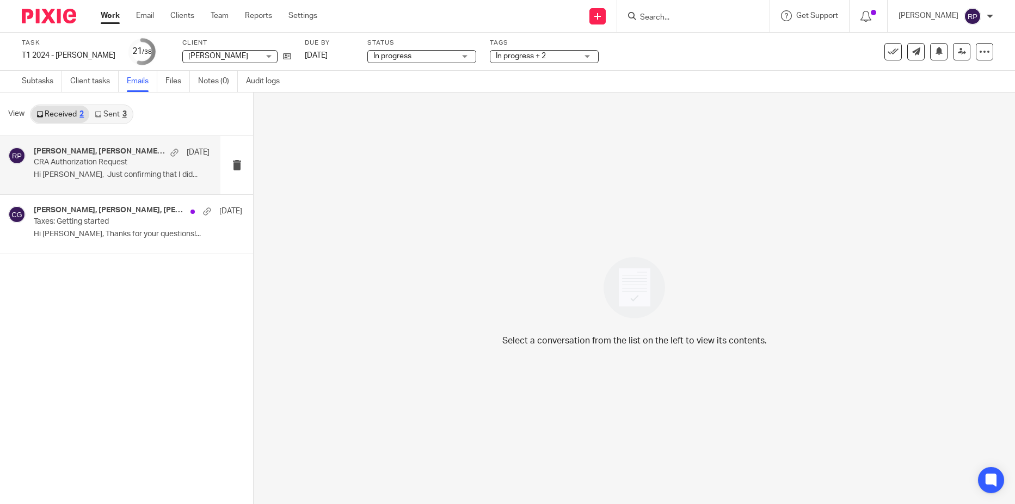
click at [113, 169] on div "[PERSON_NAME], [PERSON_NAME], Me [DATE] CRA Authorization Request Hi [PERSON_NA…" at bounding box center [122, 165] width 176 height 36
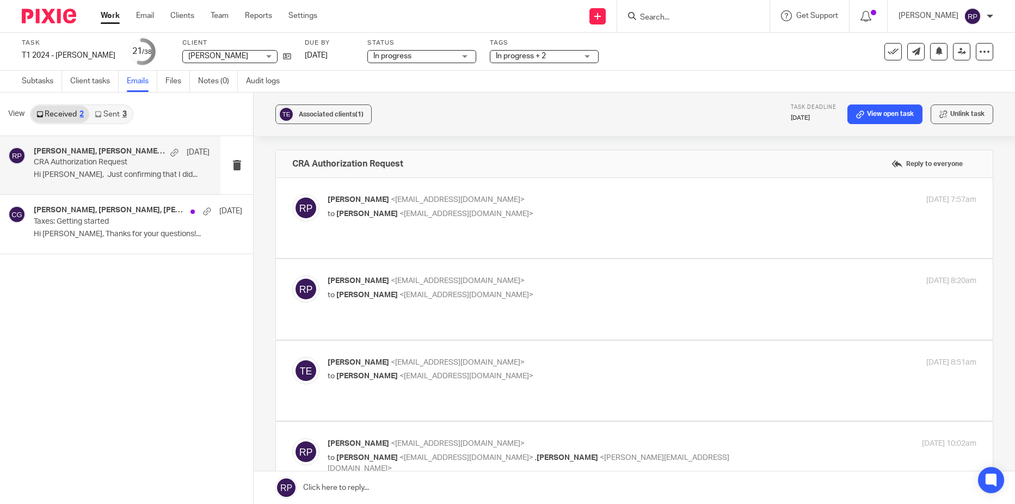
click at [112, 119] on link "Sent 3" at bounding box center [110, 114] width 42 height 17
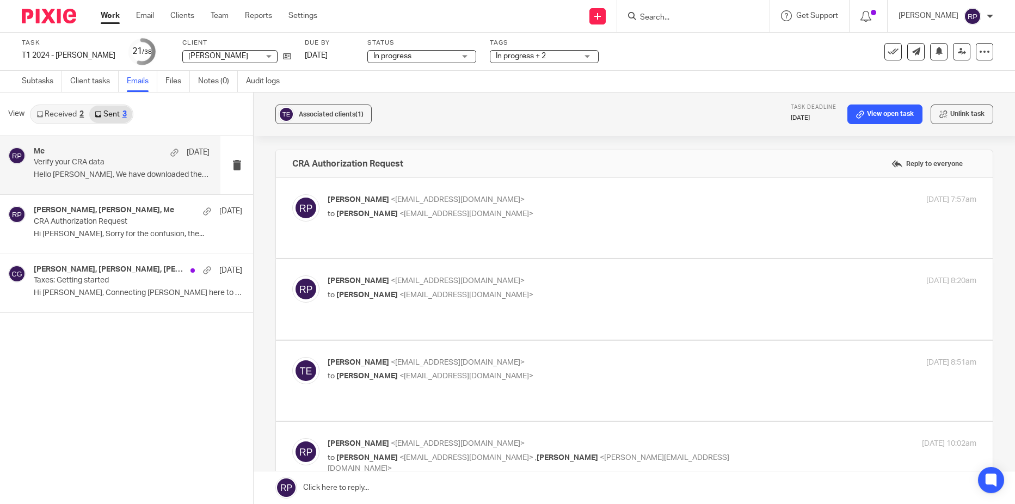
click at [103, 170] on p "Hello [PERSON_NAME], We have downloaded the data..." at bounding box center [122, 174] width 176 height 9
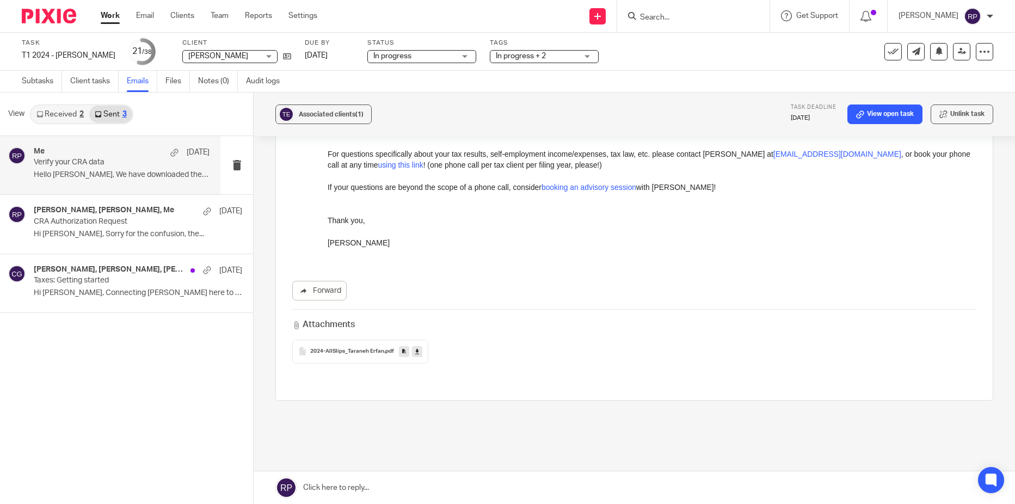
scroll to position [469, 0]
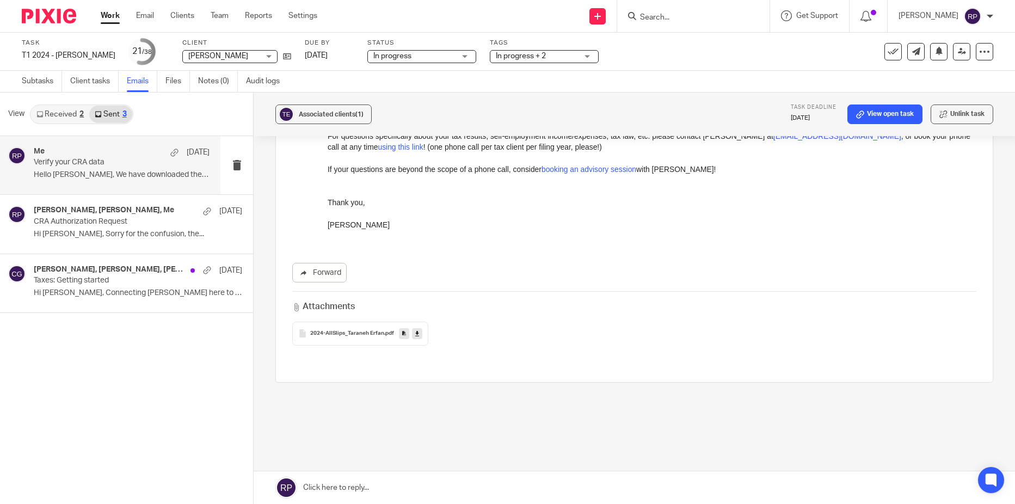
click at [390, 484] on link at bounding box center [633, 487] width 761 height 33
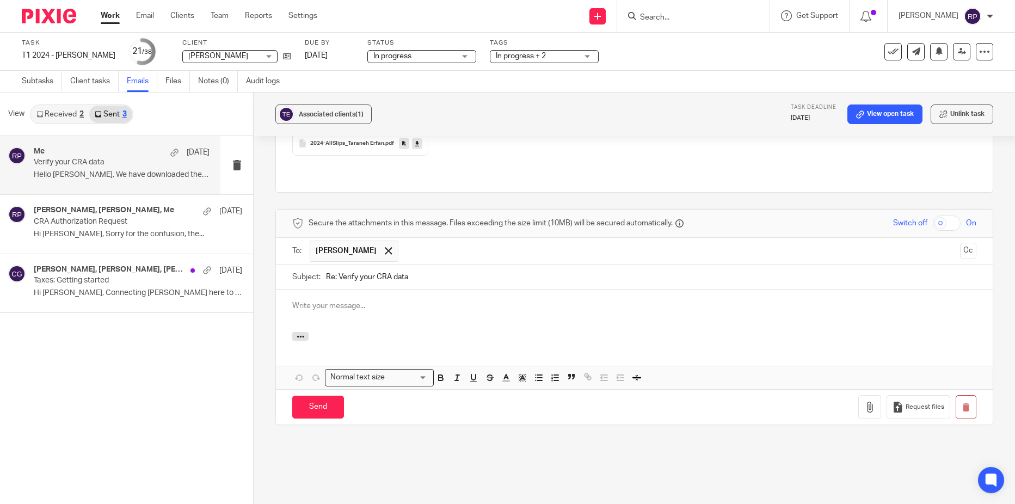
scroll to position [0, 0]
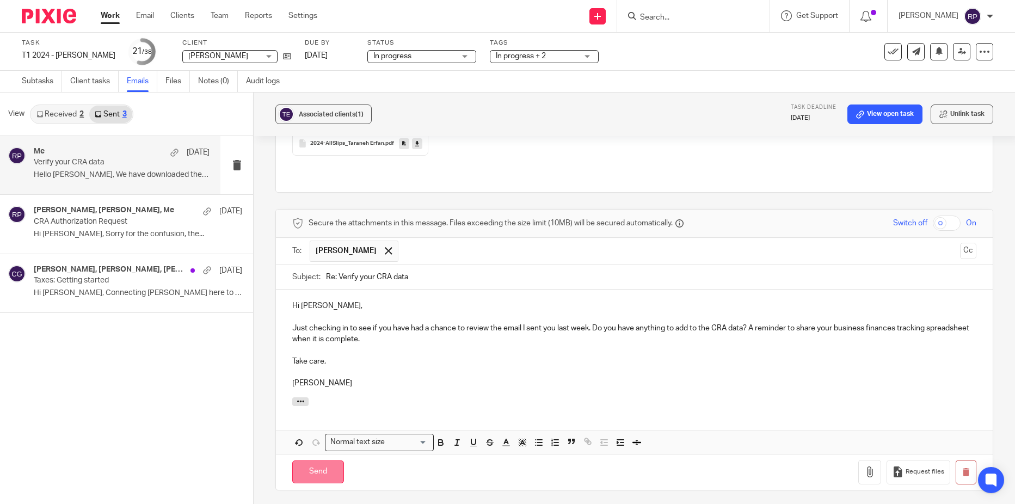
click at [321, 460] on input "Send" at bounding box center [318, 471] width 52 height 23
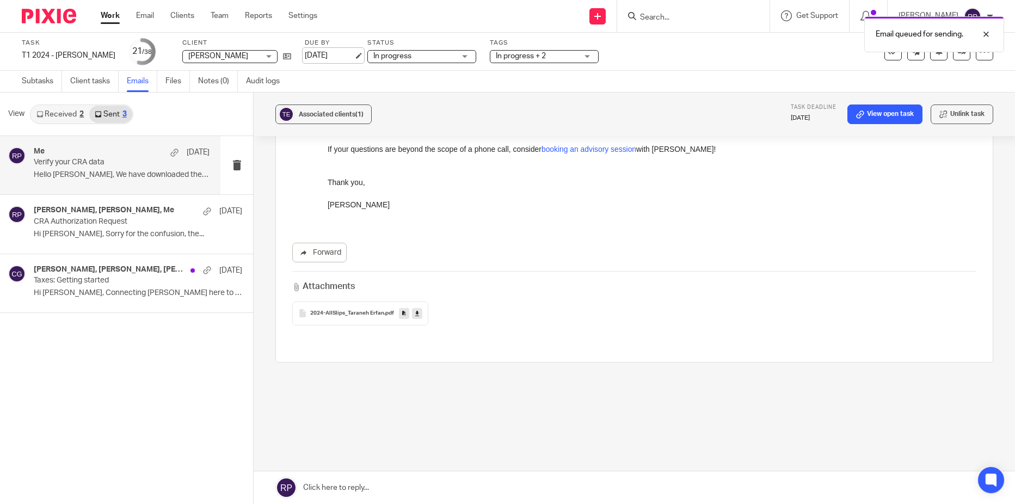
scroll to position [469, 0]
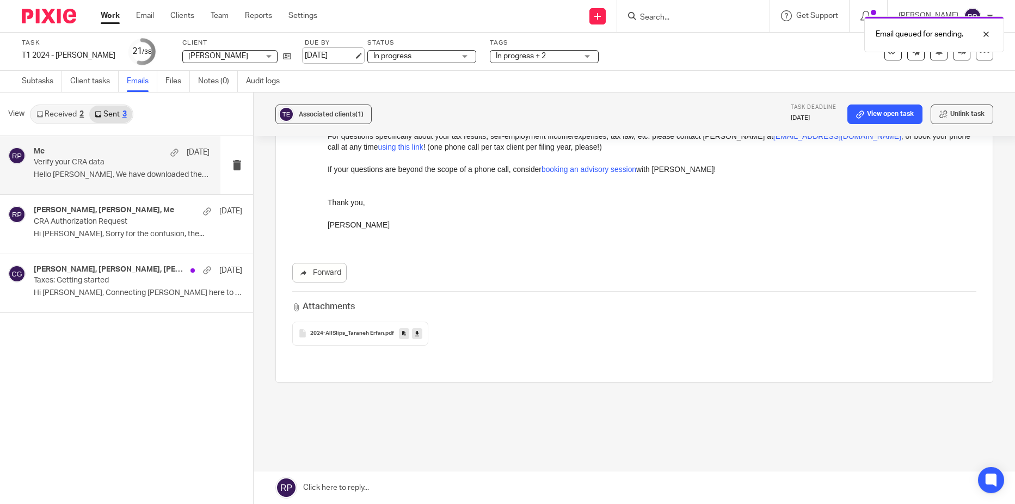
click at [305, 58] on link "[DATE]" at bounding box center [329, 55] width 49 height 11
click at [111, 14] on link "Work" at bounding box center [110, 15] width 19 height 11
